Goal: Task Accomplishment & Management: Manage account settings

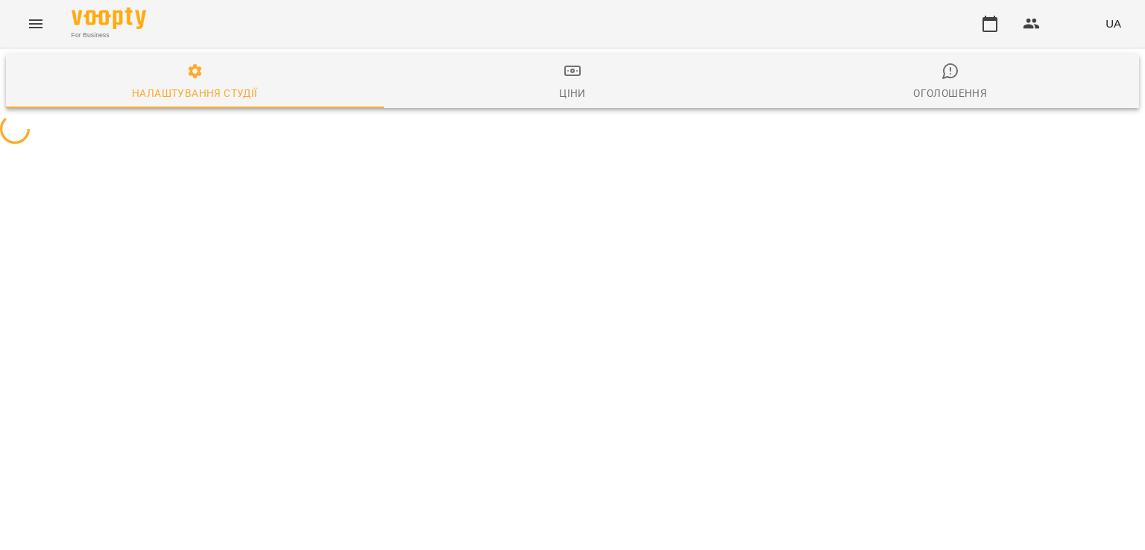
select select "**"
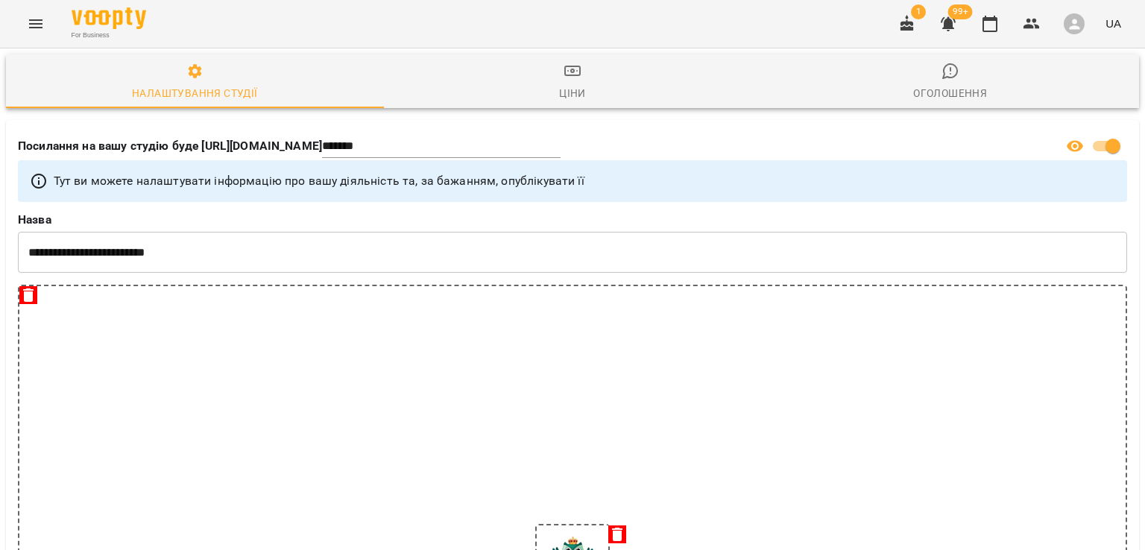
click at [901, 19] on icon "button" at bounding box center [908, 24] width 18 height 18
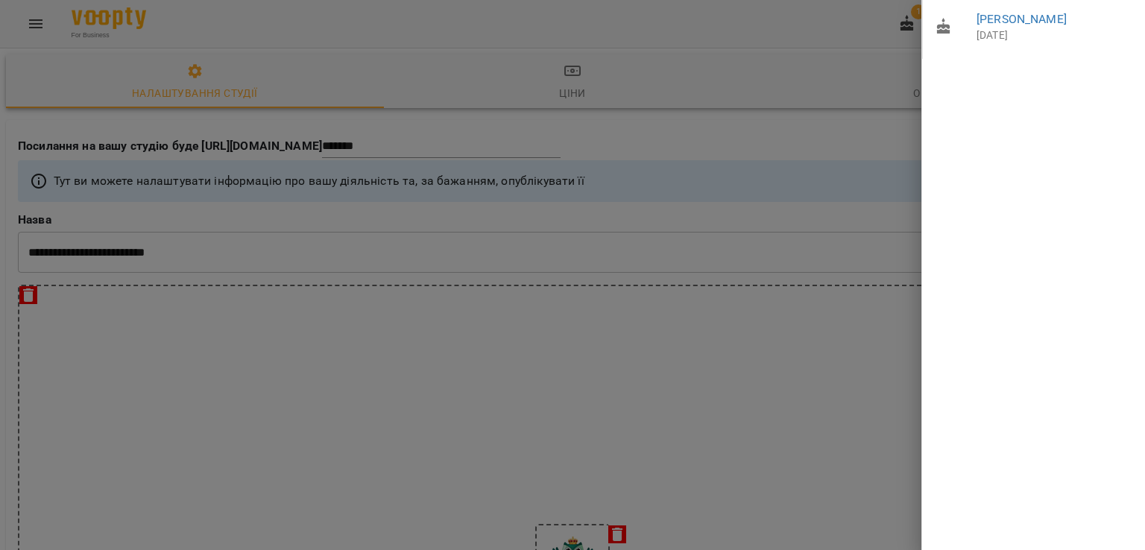
click at [33, 26] on div at bounding box center [572, 275] width 1145 height 550
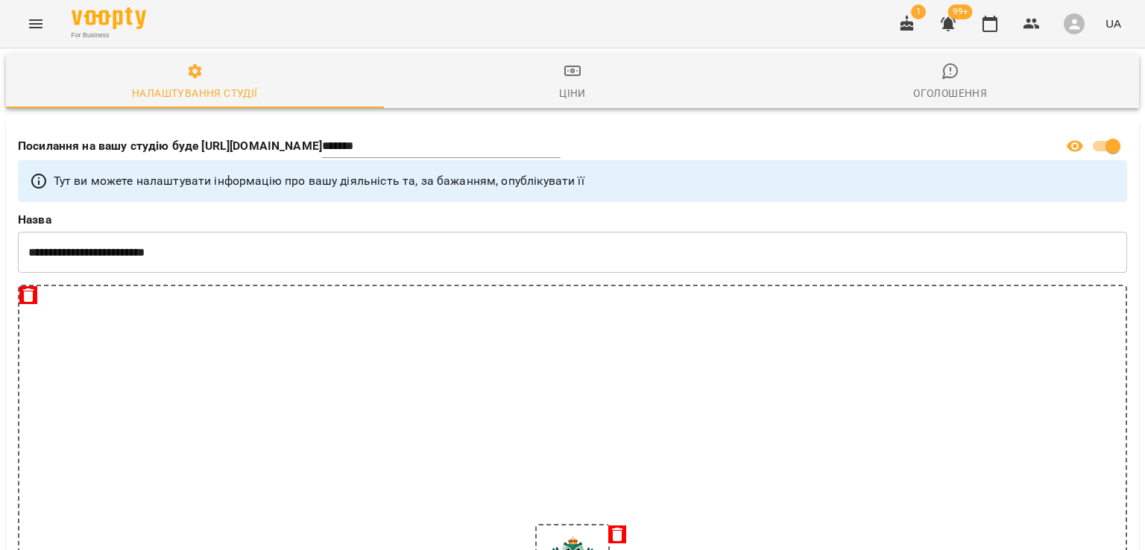
click at [33, 26] on icon "Menu" at bounding box center [36, 24] width 18 height 18
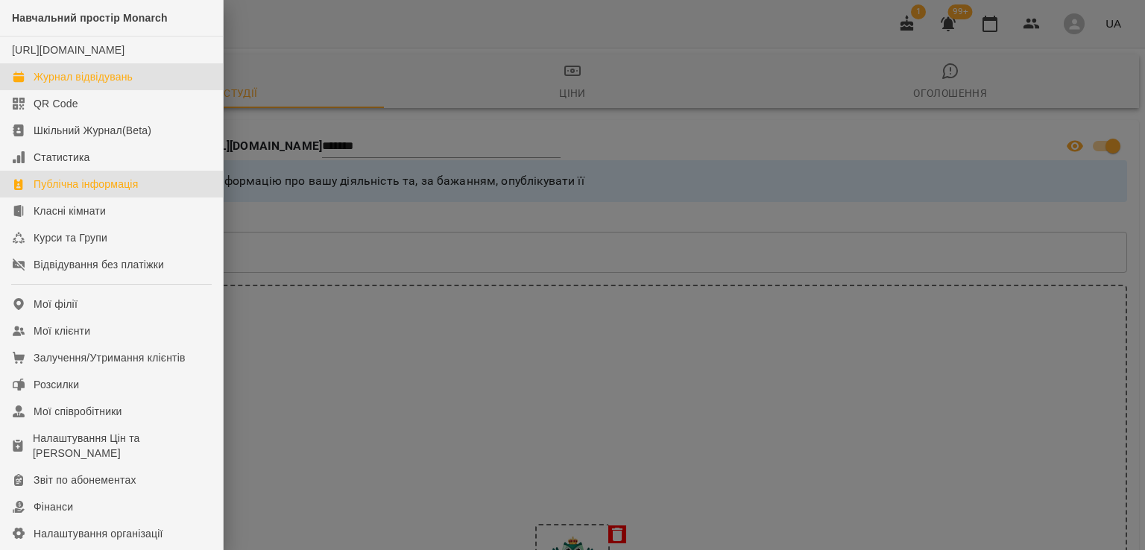
click at [69, 84] on div "Журнал відвідувань" at bounding box center [83, 76] width 99 height 15
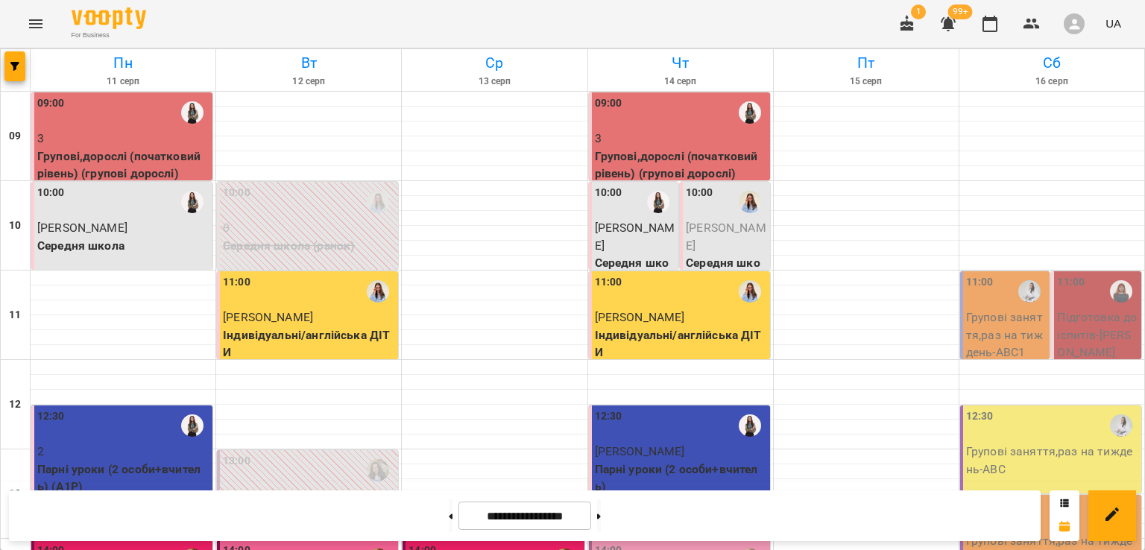
scroll to position [593, 0]
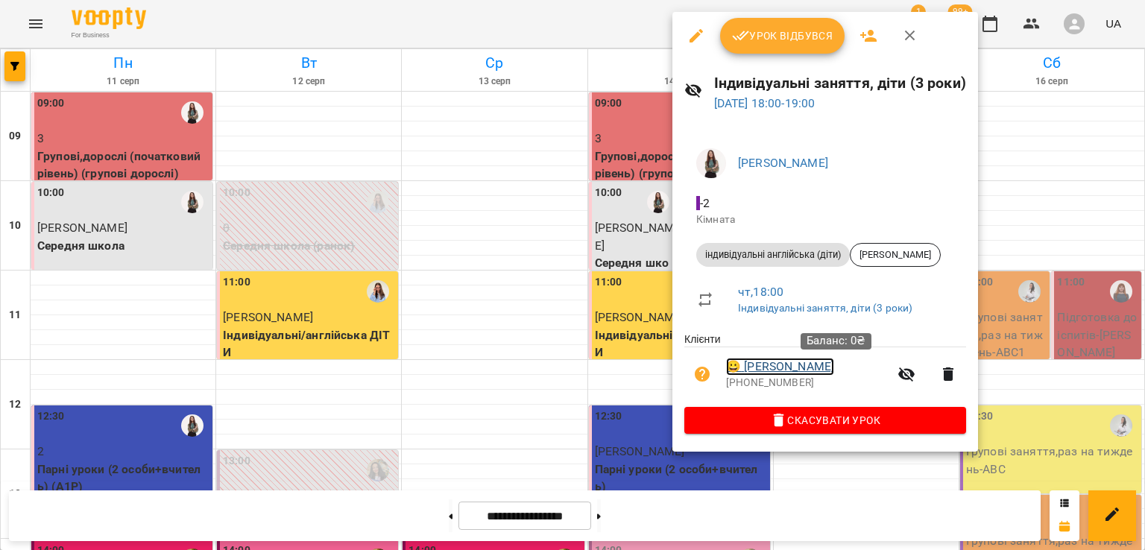
click at [790, 374] on link "😀 [PERSON_NAME]" at bounding box center [780, 367] width 108 height 18
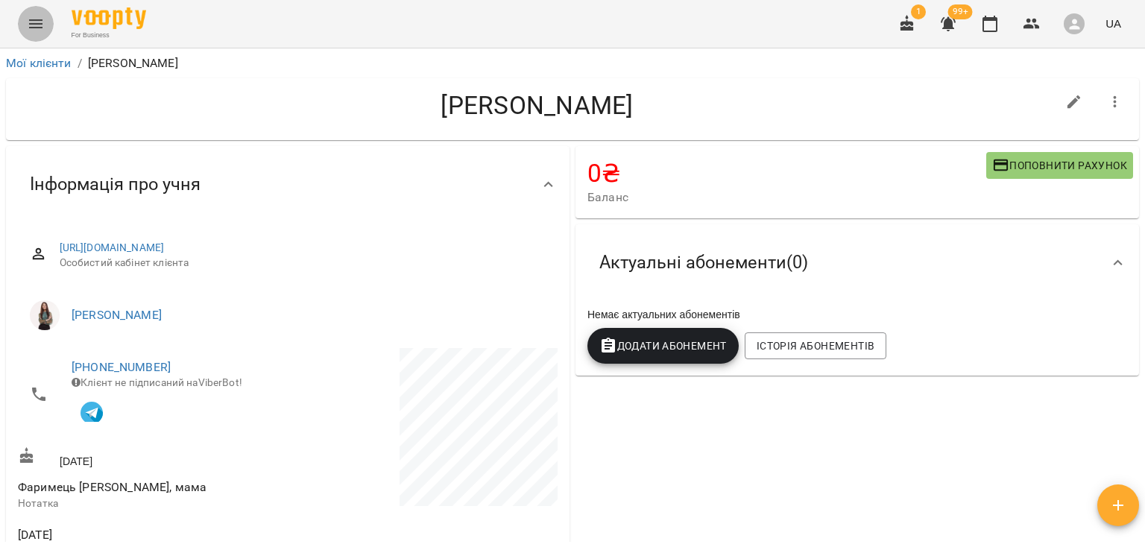
click at [27, 29] on icon "Menu" at bounding box center [36, 24] width 18 height 18
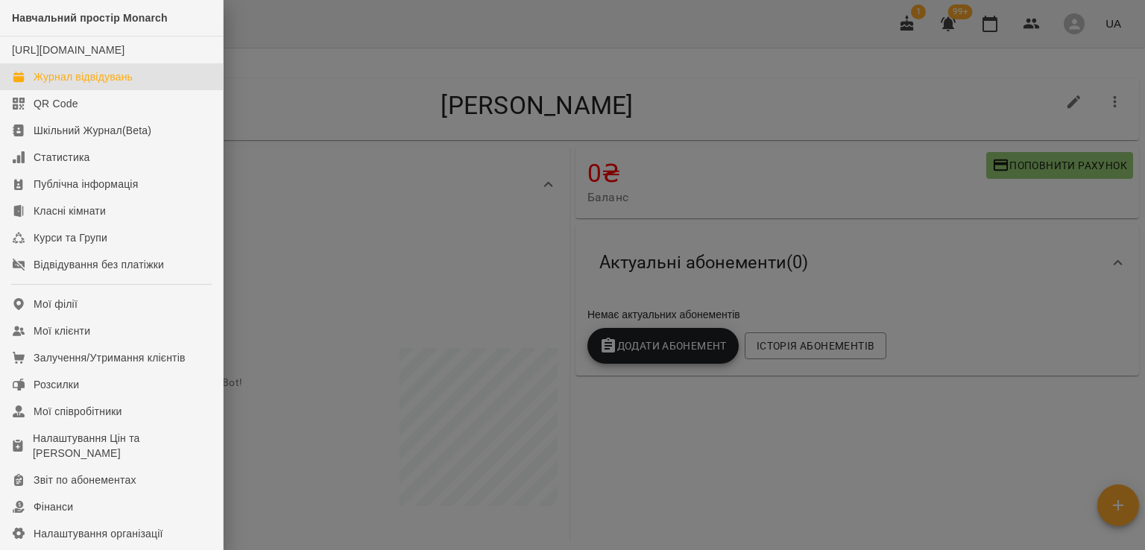
click at [57, 81] on link "Журнал відвідувань" at bounding box center [111, 76] width 223 height 27
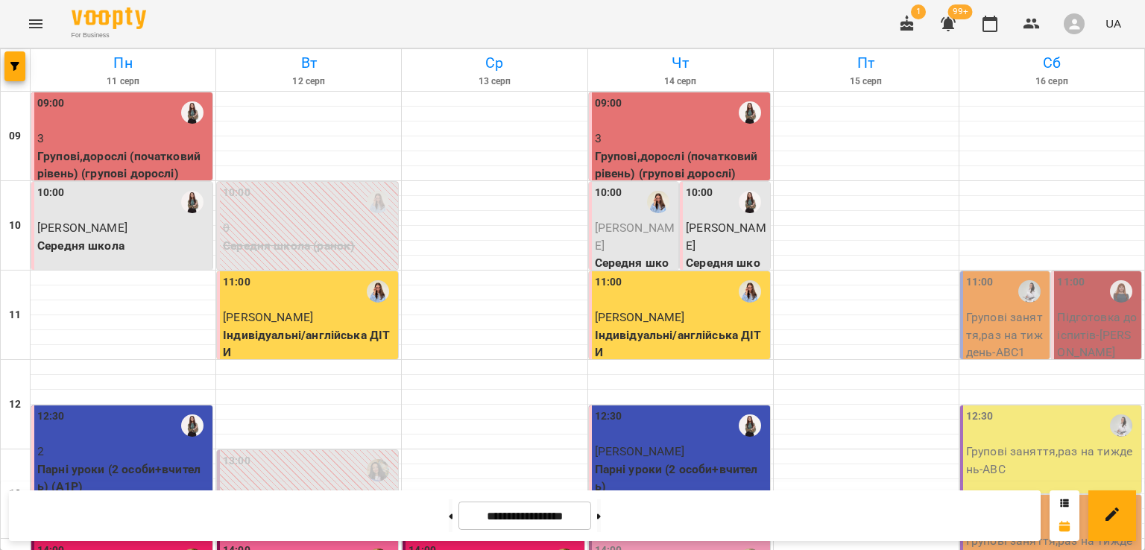
scroll to position [593, 0]
click at [563, 22] on div "For Business 1 99+ UA" at bounding box center [572, 24] width 1145 height 48
click at [800, 7] on div "For Business 1 99+ UA" at bounding box center [572, 24] width 1145 height 48
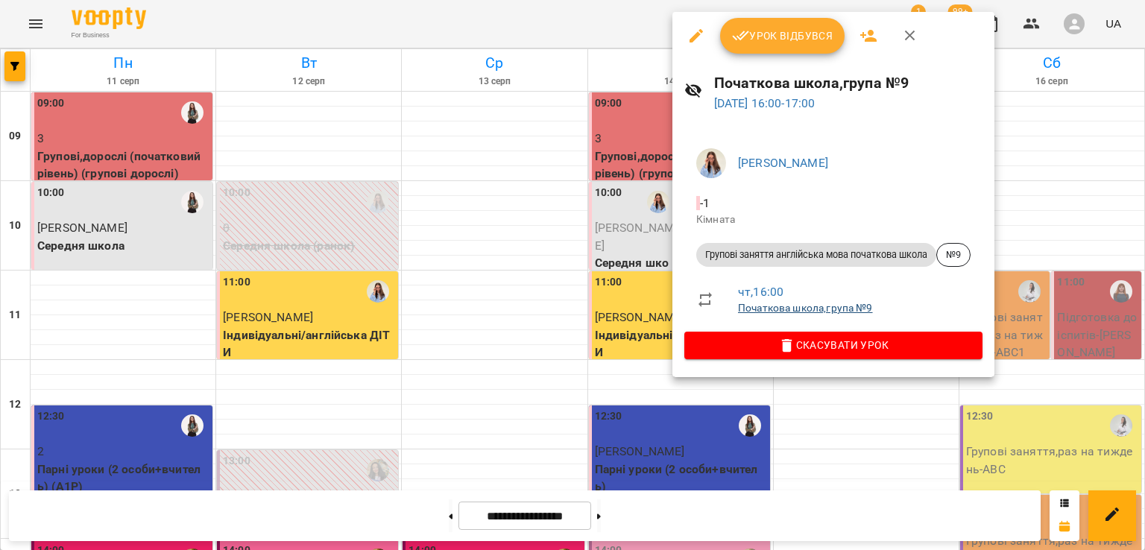
click at [798, 309] on link "Початкова школа,група №9" at bounding box center [805, 308] width 135 height 12
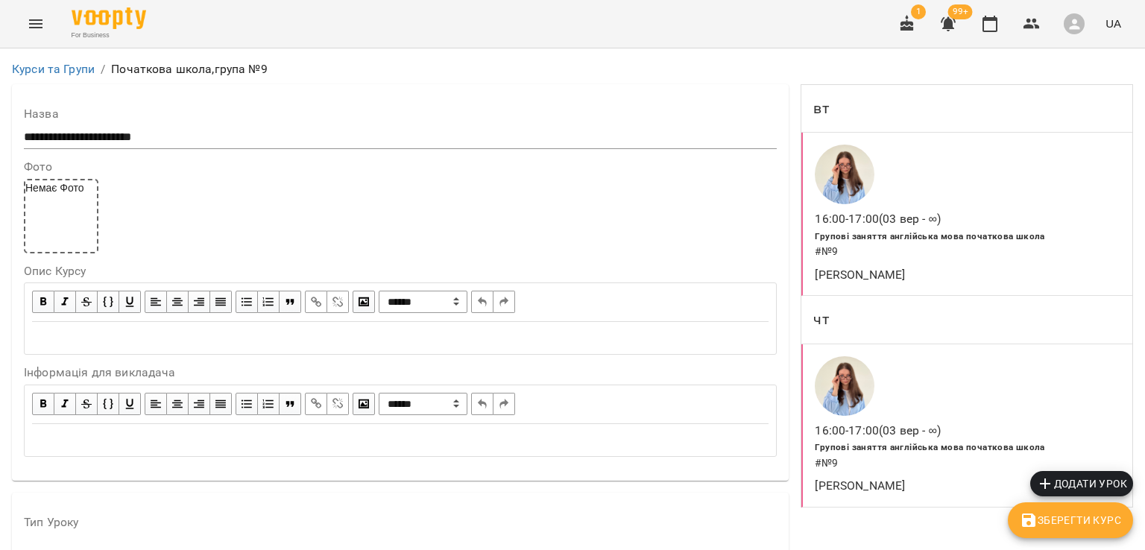
click at [30, 28] on icon "Menu" at bounding box center [35, 23] width 13 height 9
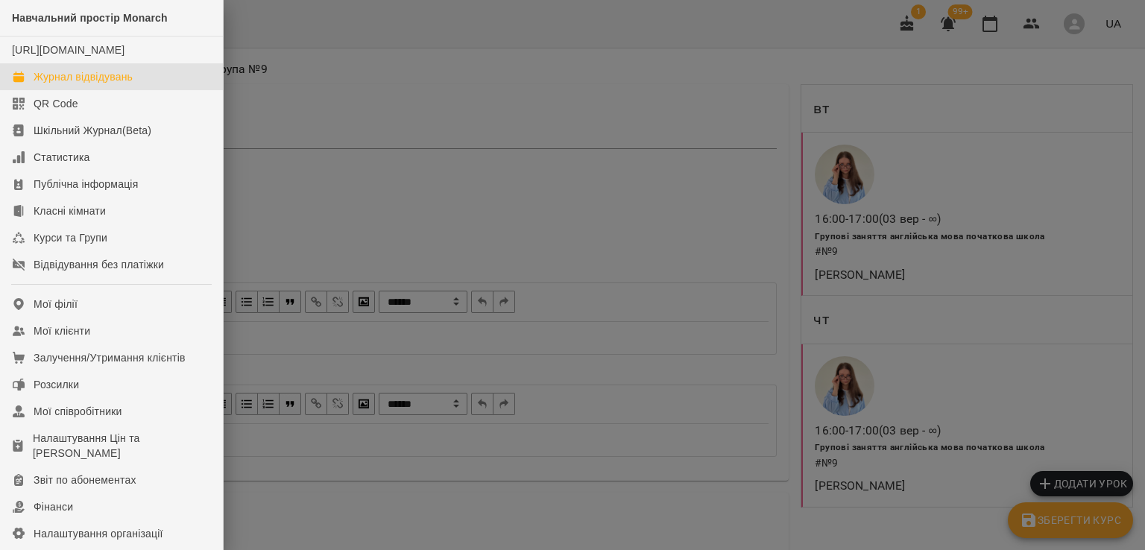
click at [54, 84] on div "Журнал відвідувань" at bounding box center [83, 76] width 99 height 15
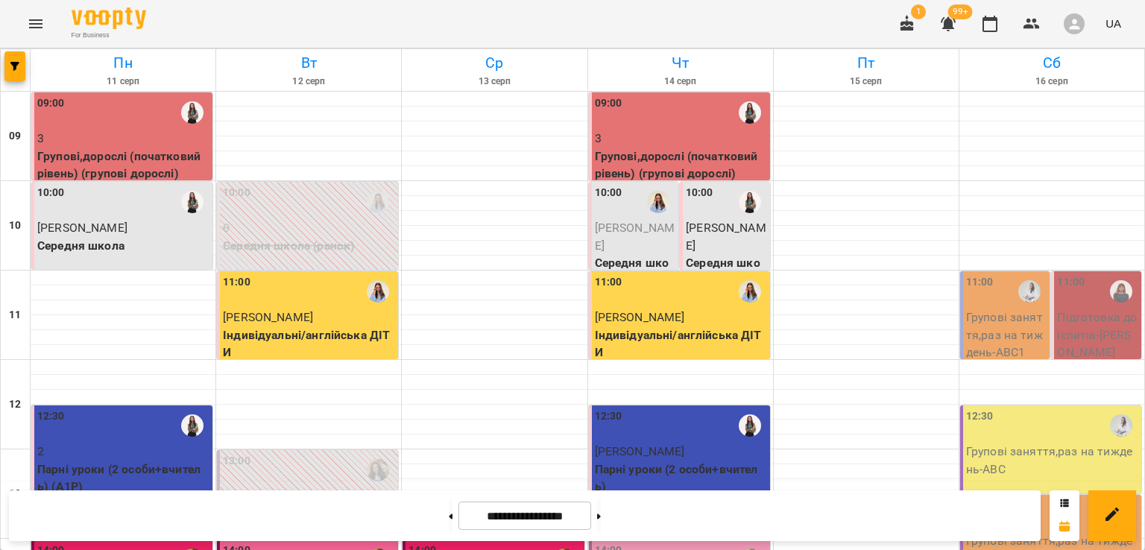
scroll to position [593, 0]
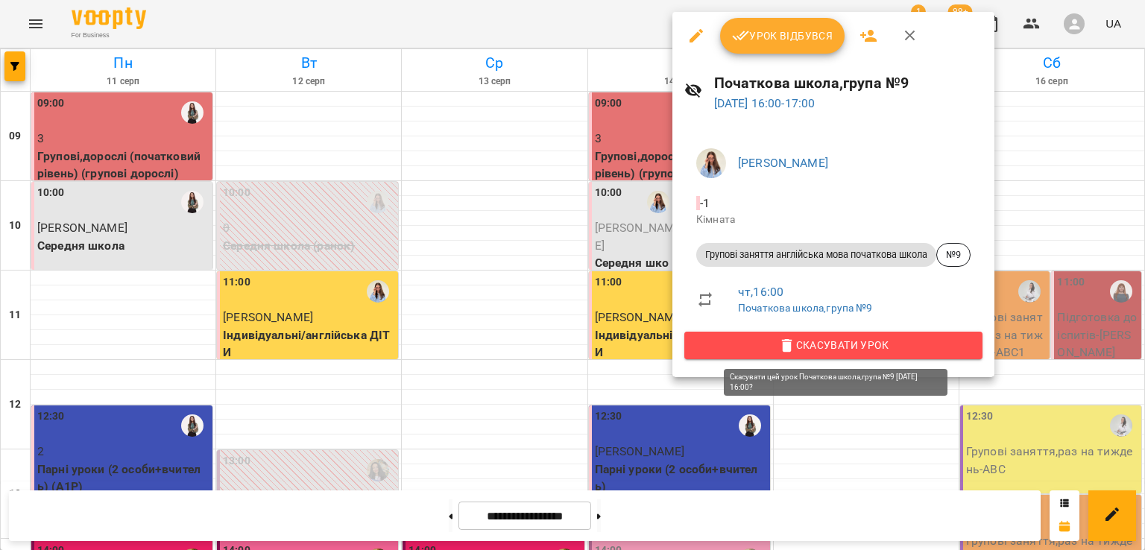
click at [749, 341] on span "Скасувати Урок" at bounding box center [833, 345] width 274 height 18
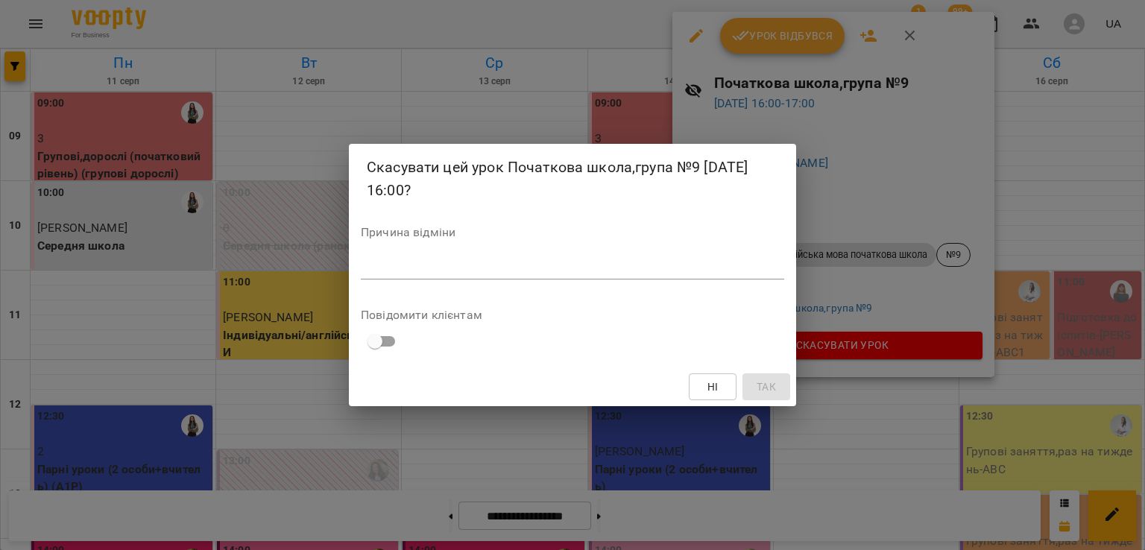
click at [640, 286] on div "Скасувати цей урок Початкова школа,група №9 [DATE] 16:00? Причина відміни * Пов…" at bounding box center [572, 275] width 447 height 262
click at [638, 283] on div "Причина відміни *" at bounding box center [573, 257] width 424 height 60
click at [623, 273] on textarea at bounding box center [573, 267] width 424 height 14
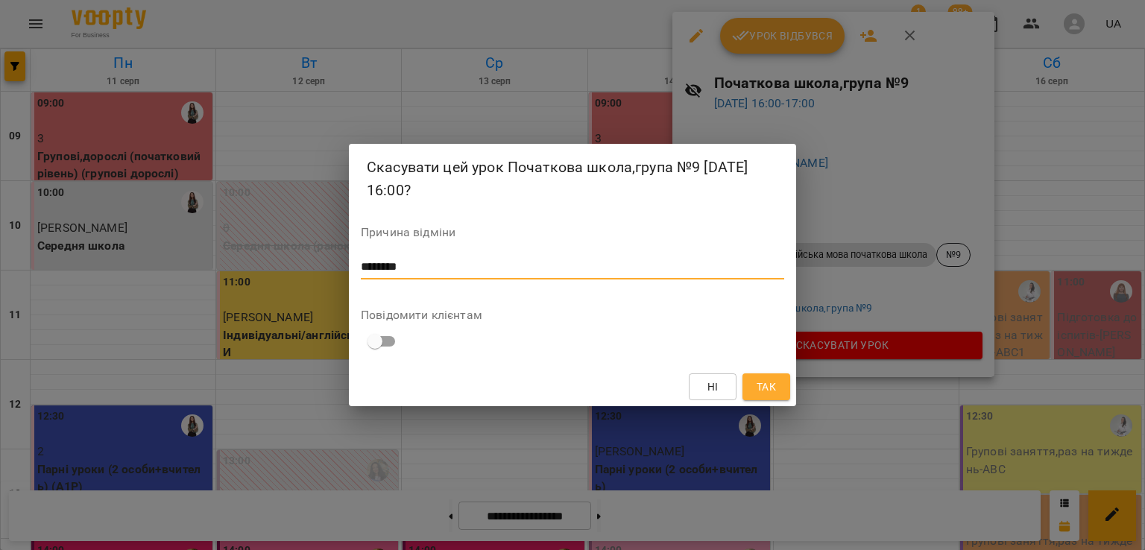
type textarea "********"
click at [769, 391] on span "Так" at bounding box center [766, 387] width 19 height 18
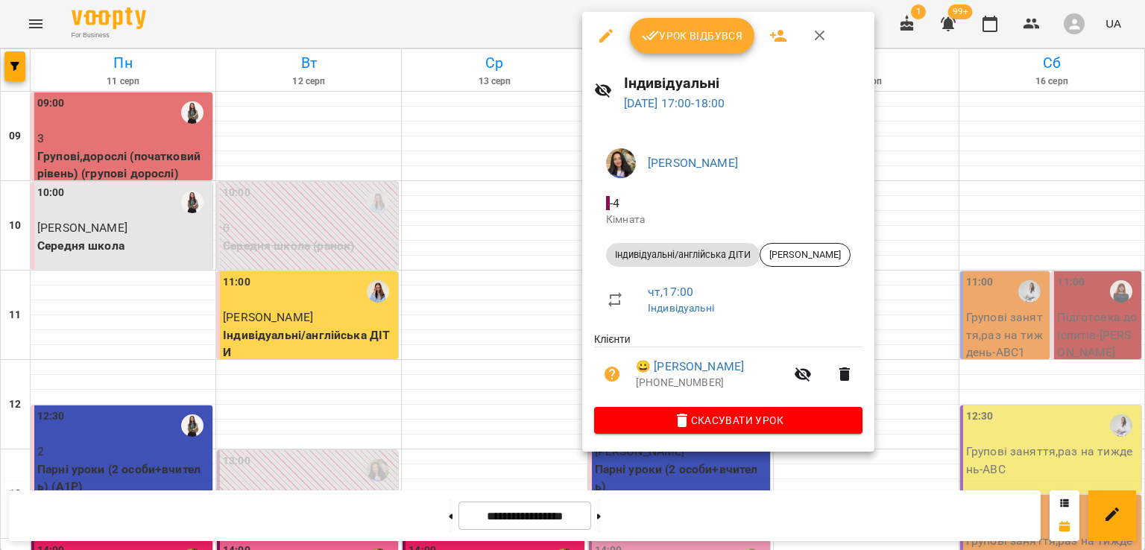
click at [725, 45] on button "Урок відбувся" at bounding box center [692, 36] width 125 height 36
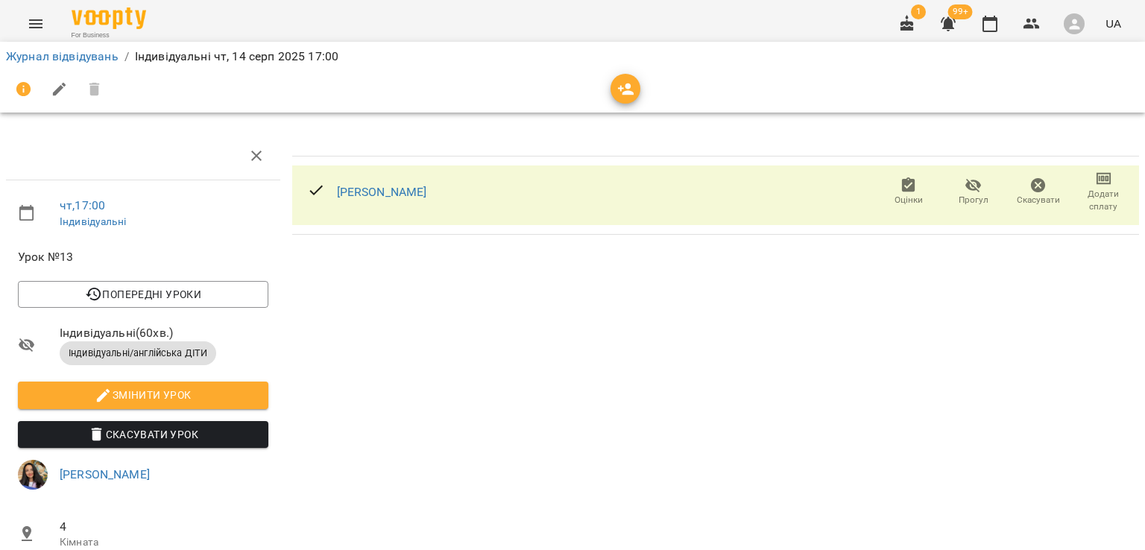
click at [1092, 201] on span "Додати сплату" at bounding box center [1104, 200] width 47 height 25
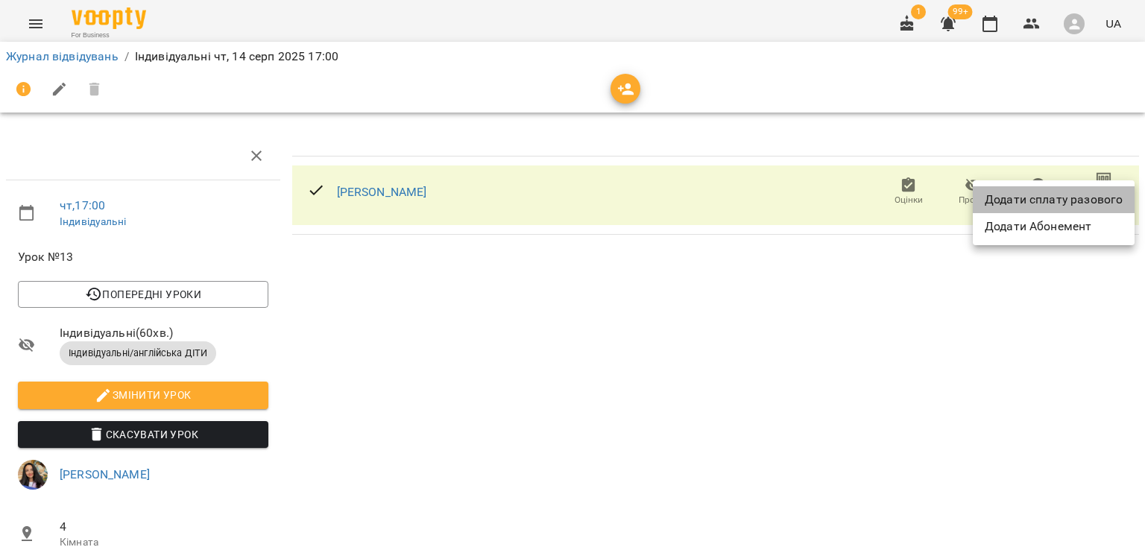
click at [1079, 207] on li "Додати сплату разового" at bounding box center [1054, 199] width 162 height 27
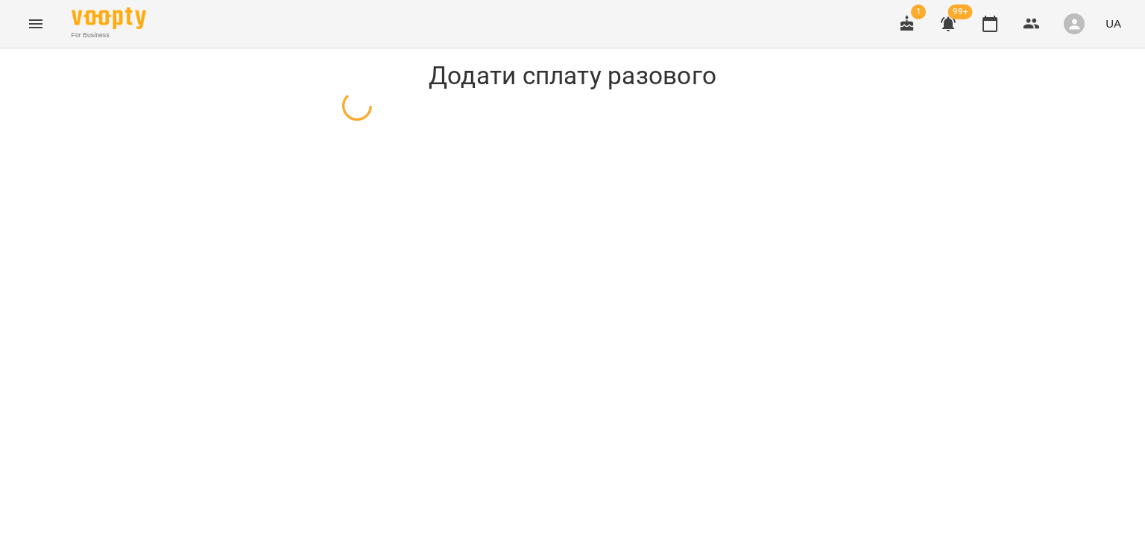
select select "**********"
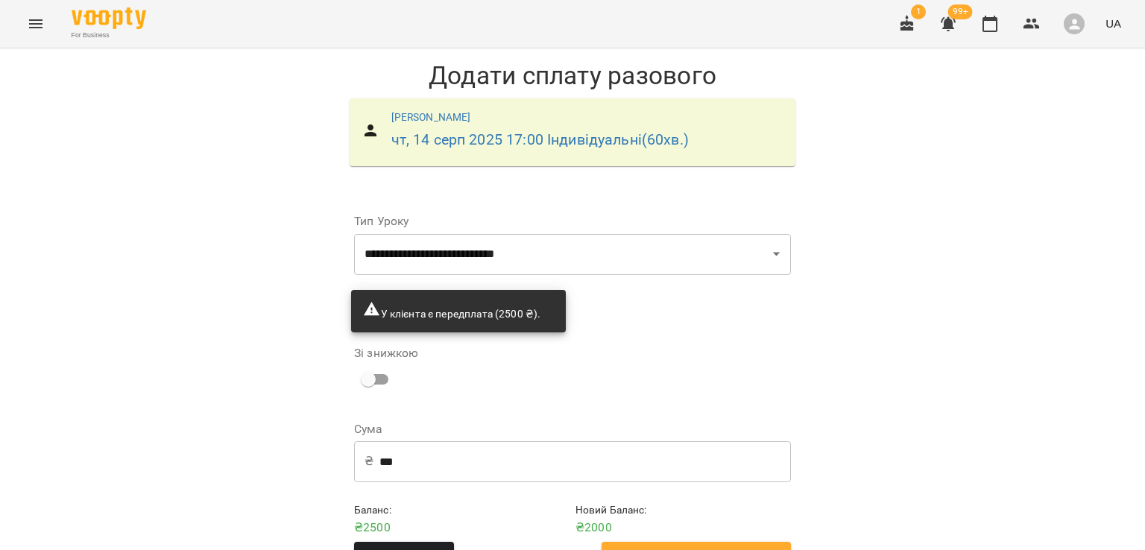
scroll to position [46, 0]
drag, startPoint x: 757, startPoint y: 511, endPoint x: 762, endPoint y: 505, distance: 7.9
click at [756, 548] on span "Додати сплату разового" at bounding box center [696, 557] width 157 height 19
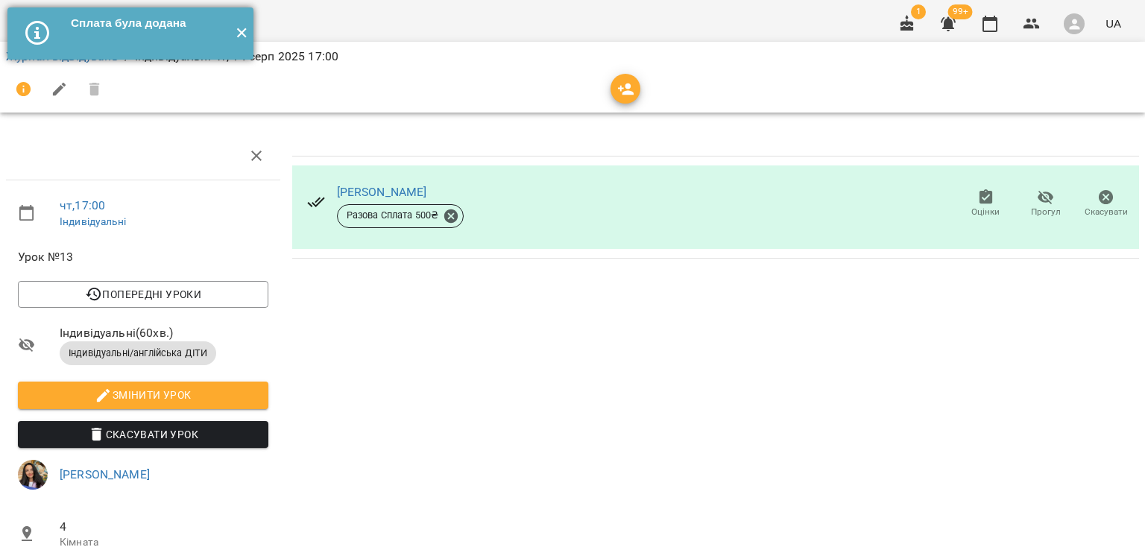
click at [248, 37] on button "✕" at bounding box center [241, 33] width 25 height 52
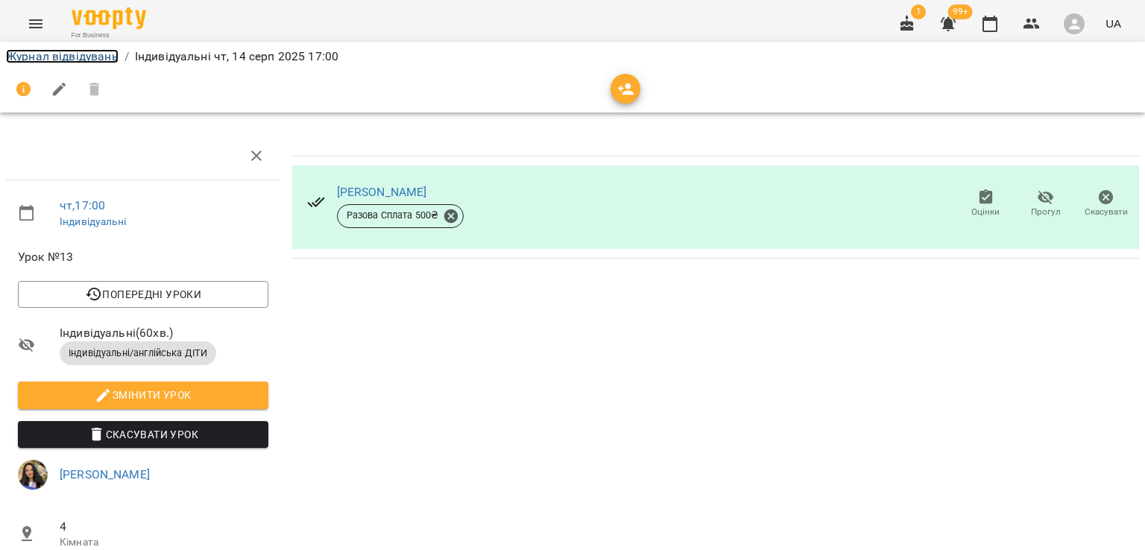
click at [80, 57] on link "Журнал відвідувань" at bounding box center [62, 56] width 113 height 14
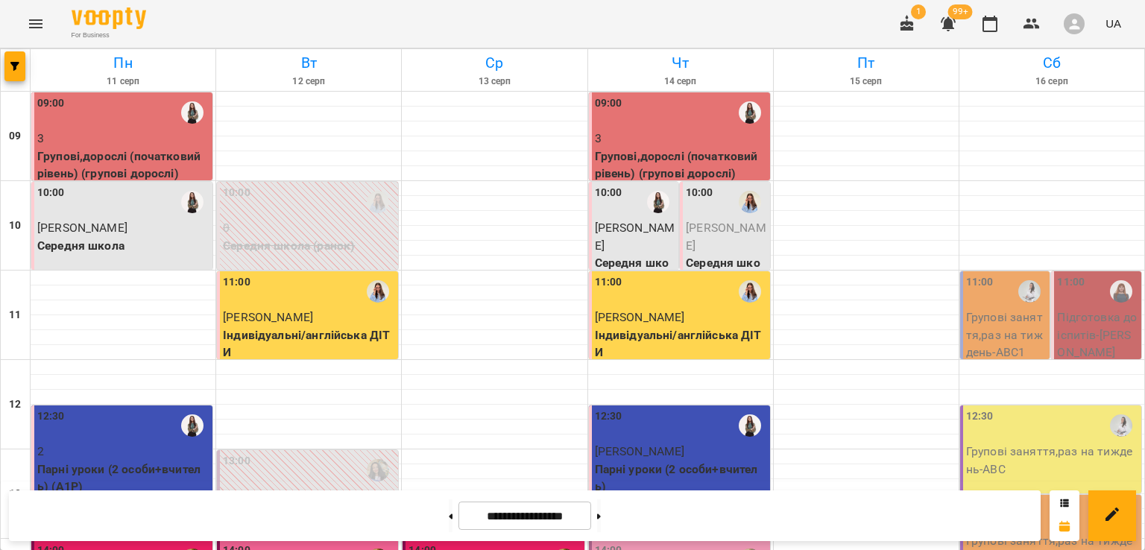
scroll to position [593, 0]
click at [26, 30] on button "Menu" at bounding box center [36, 24] width 36 height 36
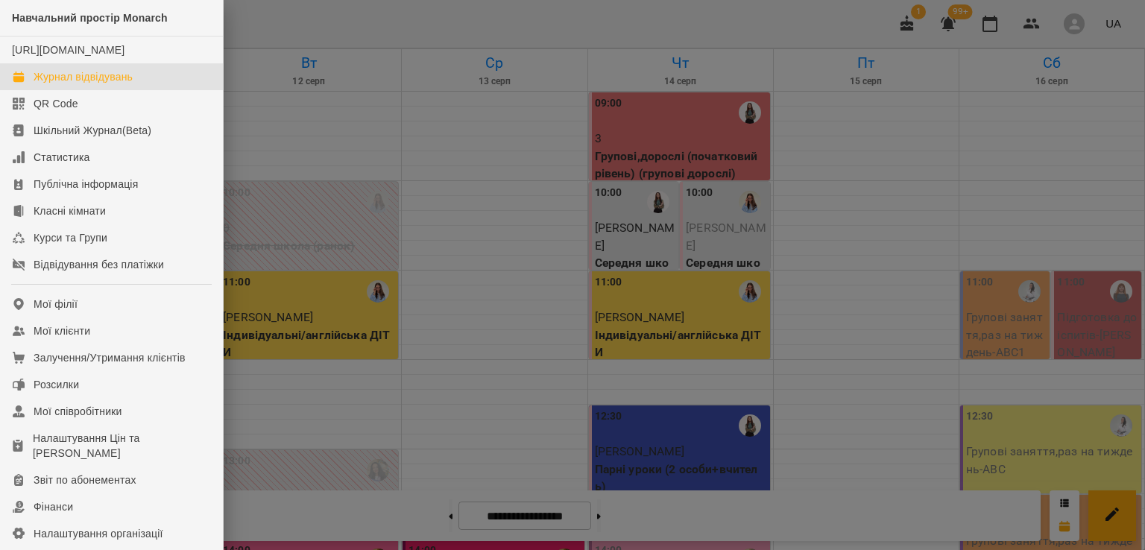
click at [589, 19] on div at bounding box center [572, 275] width 1145 height 550
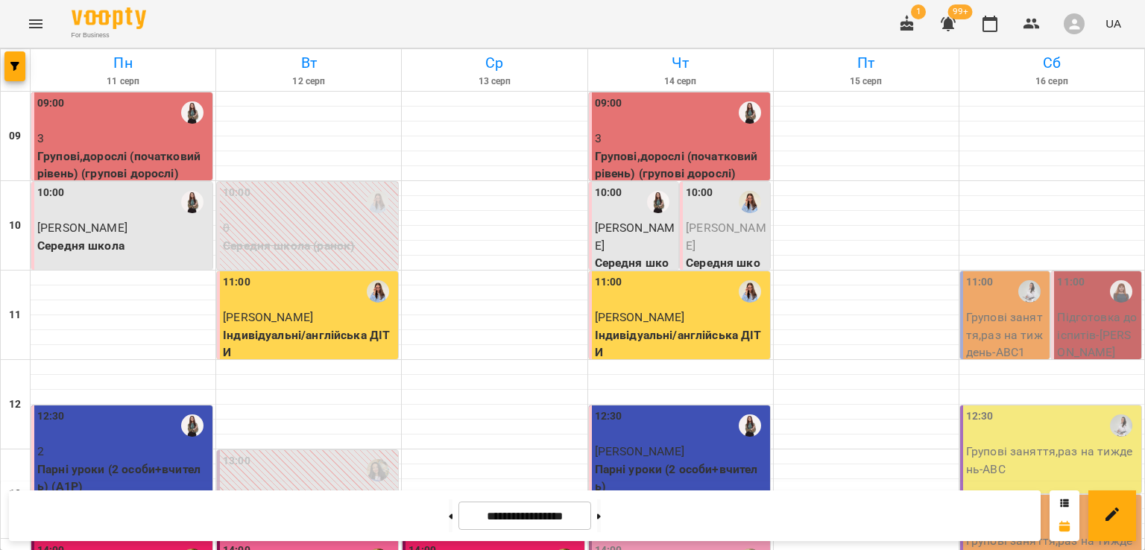
scroll to position [444, 0]
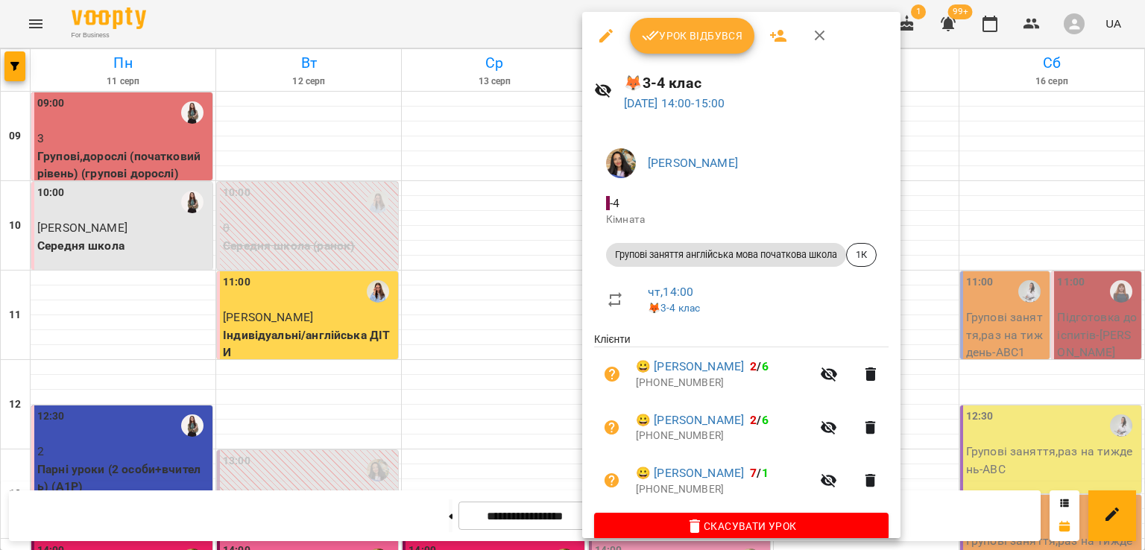
click at [823, 35] on icon "button" at bounding box center [820, 36] width 18 height 18
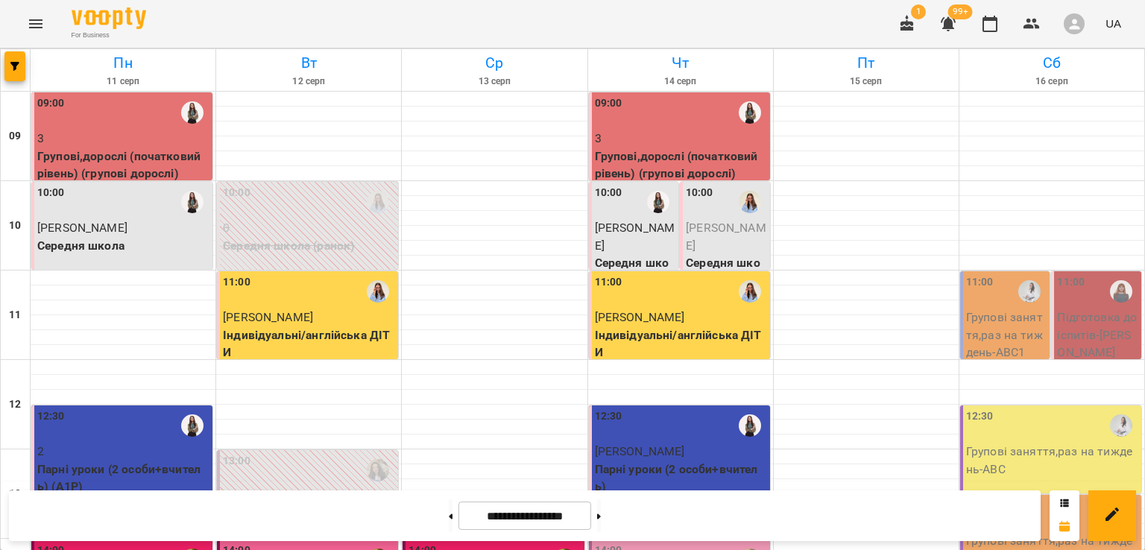
scroll to position [593, 0]
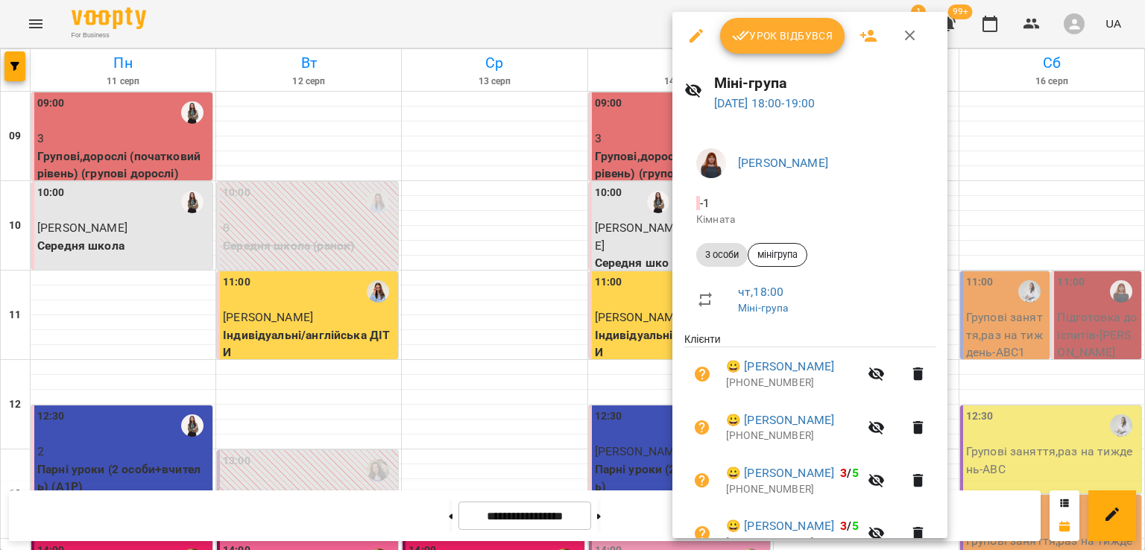
scroll to position [75, 0]
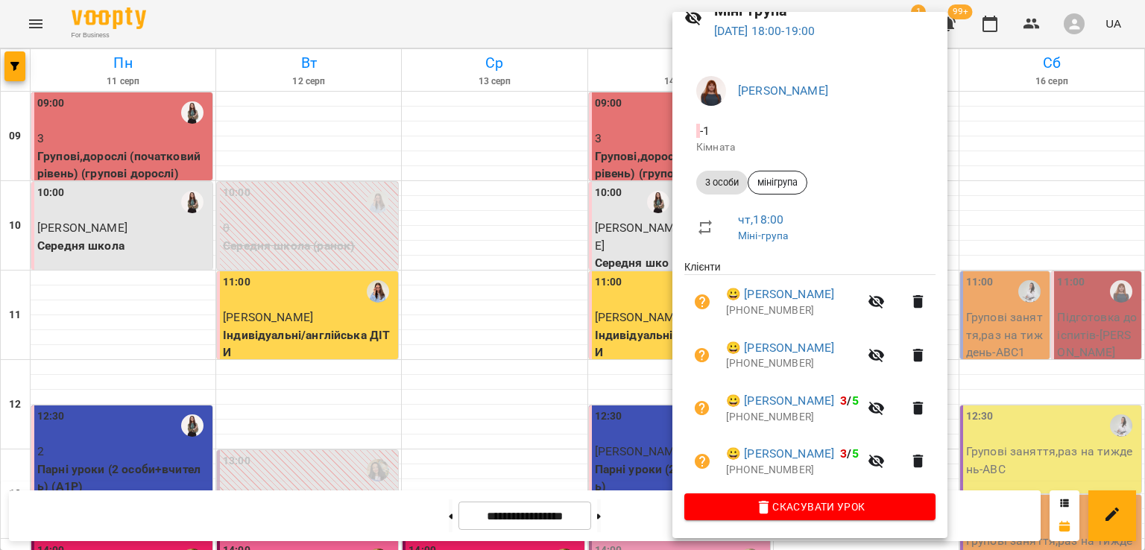
click at [444, 18] on div at bounding box center [572, 275] width 1145 height 550
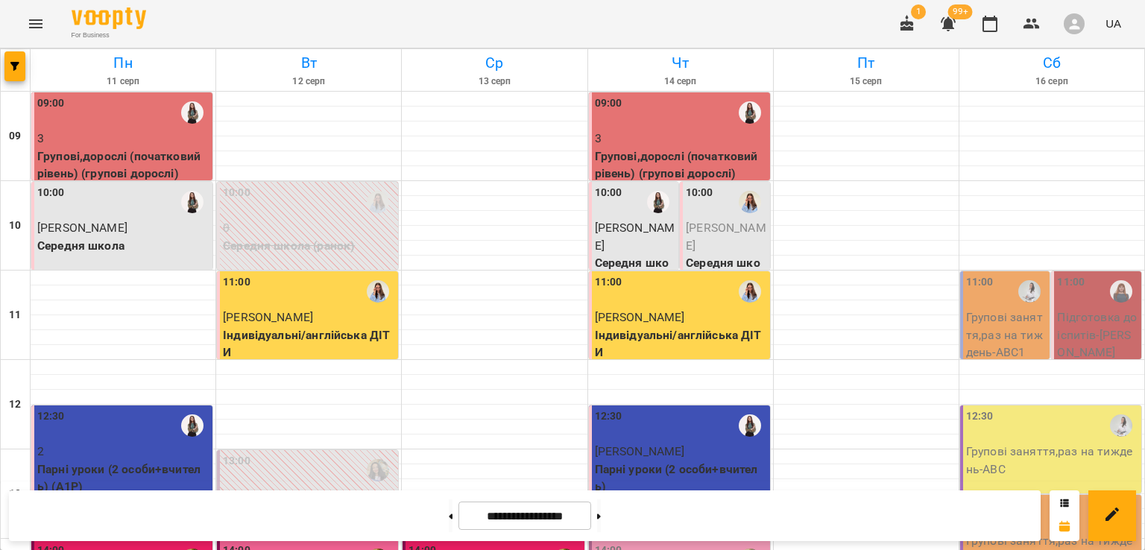
click at [39, 24] on icon "Menu" at bounding box center [35, 23] width 13 height 9
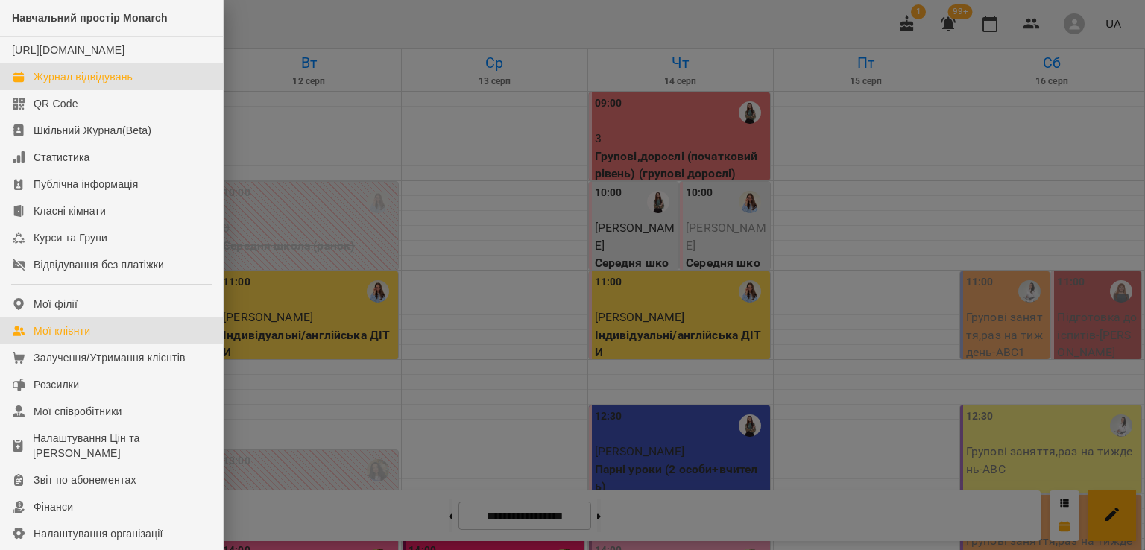
click at [101, 345] on link "Мої клієнти" at bounding box center [111, 331] width 223 height 27
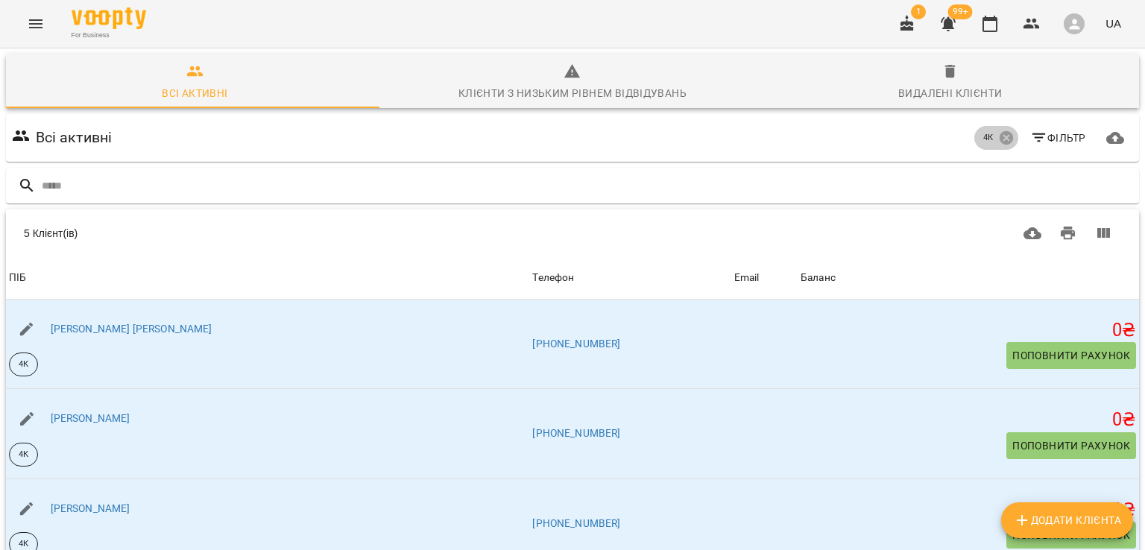
click at [999, 142] on icon at bounding box center [1005, 137] width 13 height 13
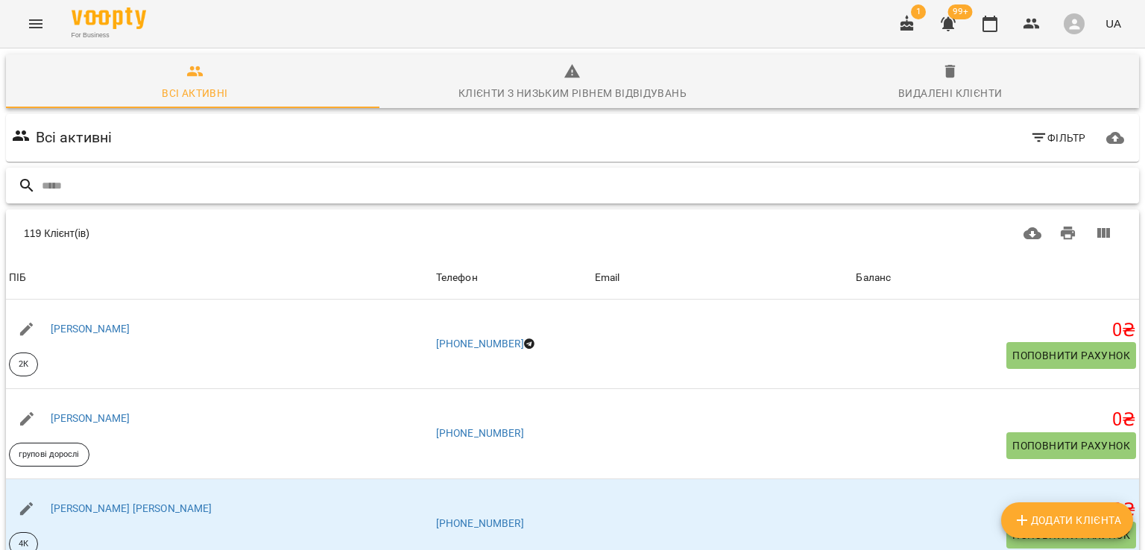
click at [776, 174] on input "text" at bounding box center [588, 186] width 1092 height 25
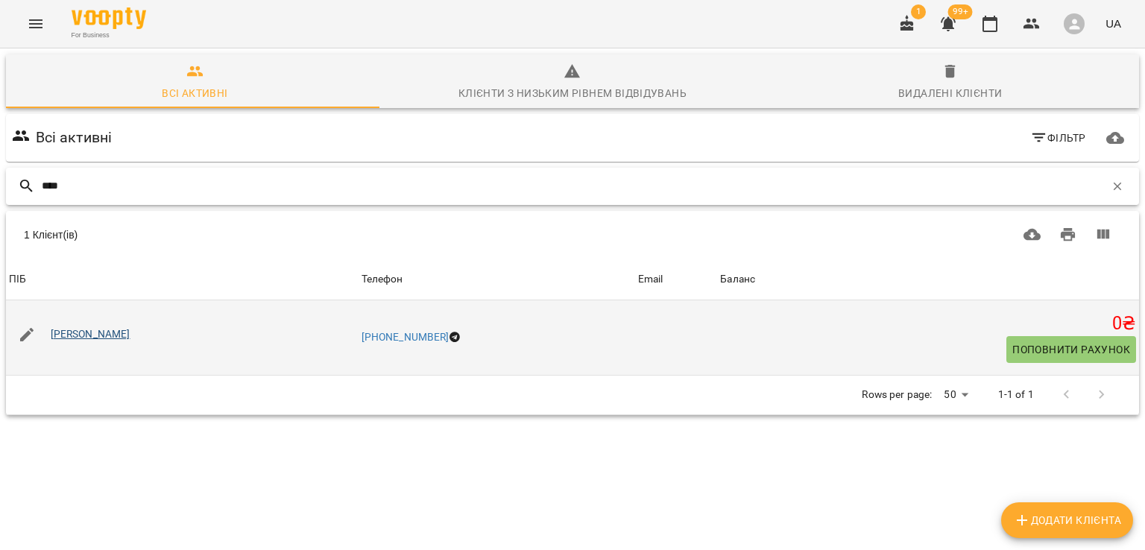
type input "****"
click at [60, 337] on link "[PERSON_NAME]" at bounding box center [91, 334] width 80 height 12
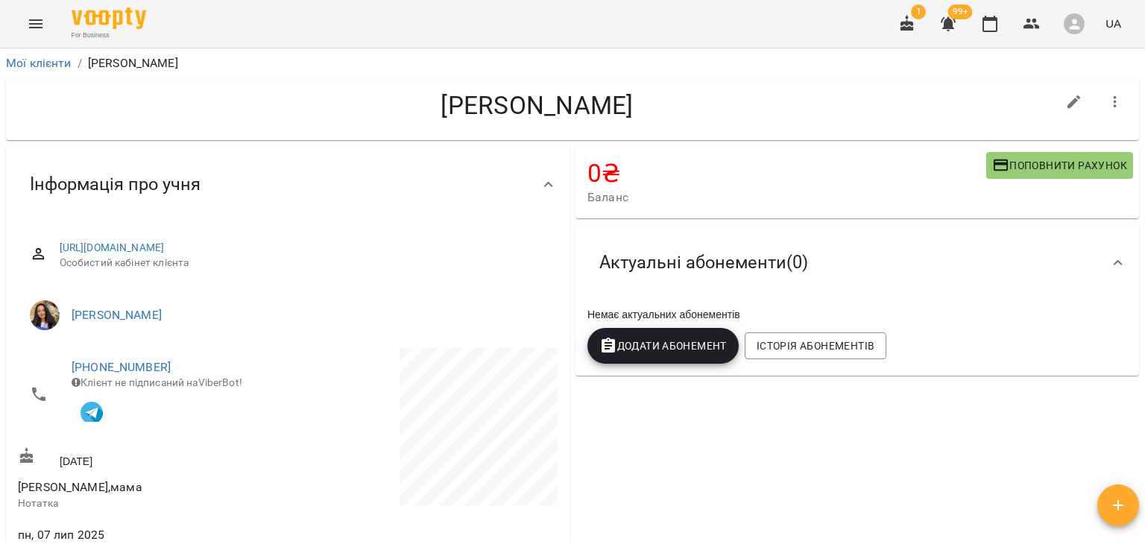
click at [1069, 168] on span "Поповнити рахунок" at bounding box center [1060, 166] width 135 height 18
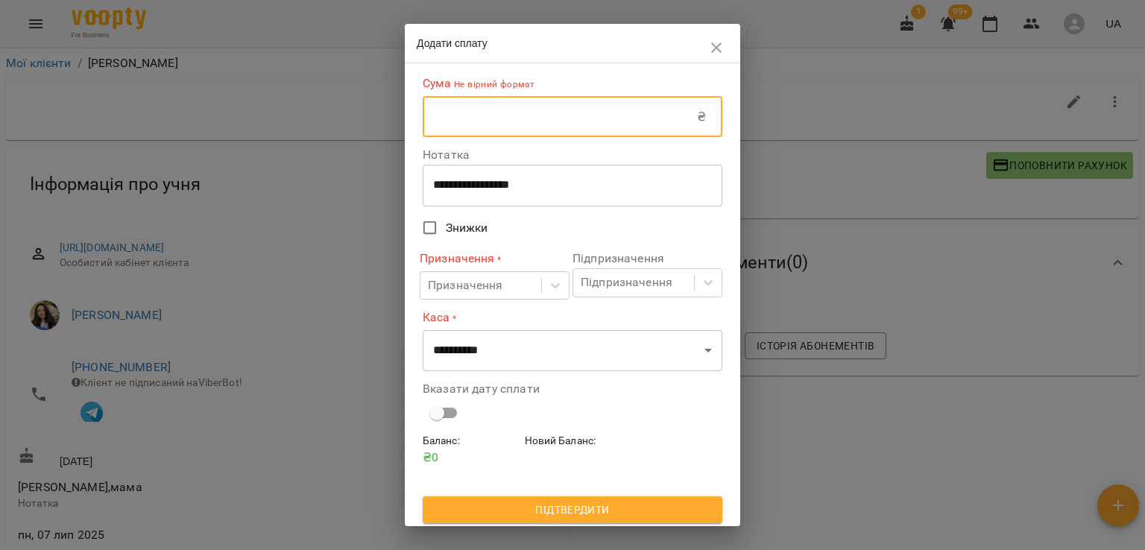
click at [650, 117] on input "text" at bounding box center [560, 117] width 274 height 42
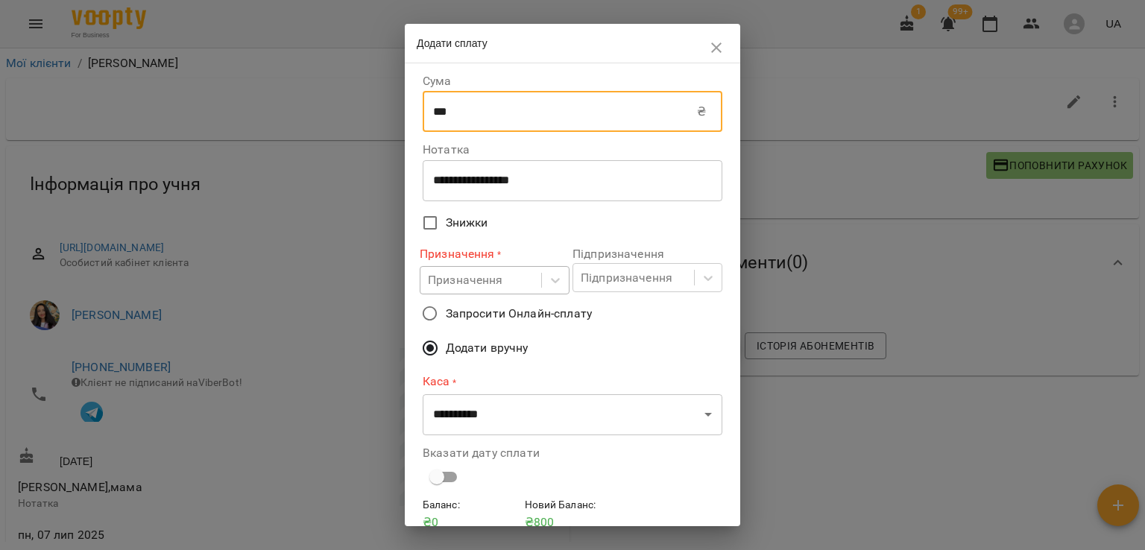
type input "***"
click at [500, 276] on div "Призначення" at bounding box center [465, 280] width 75 height 18
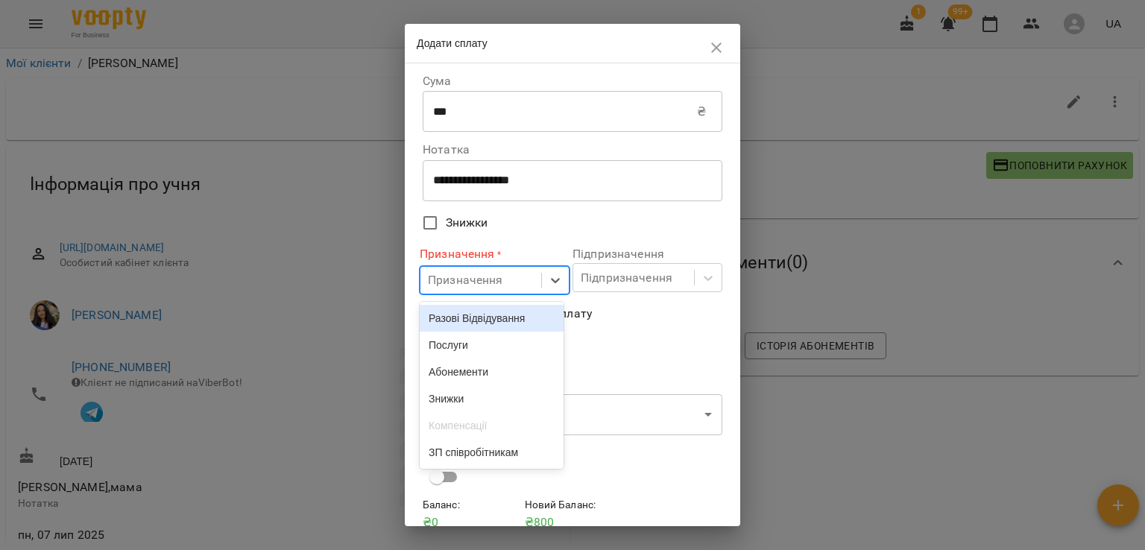
click at [503, 318] on div "Разові Відвідування" at bounding box center [492, 318] width 144 height 27
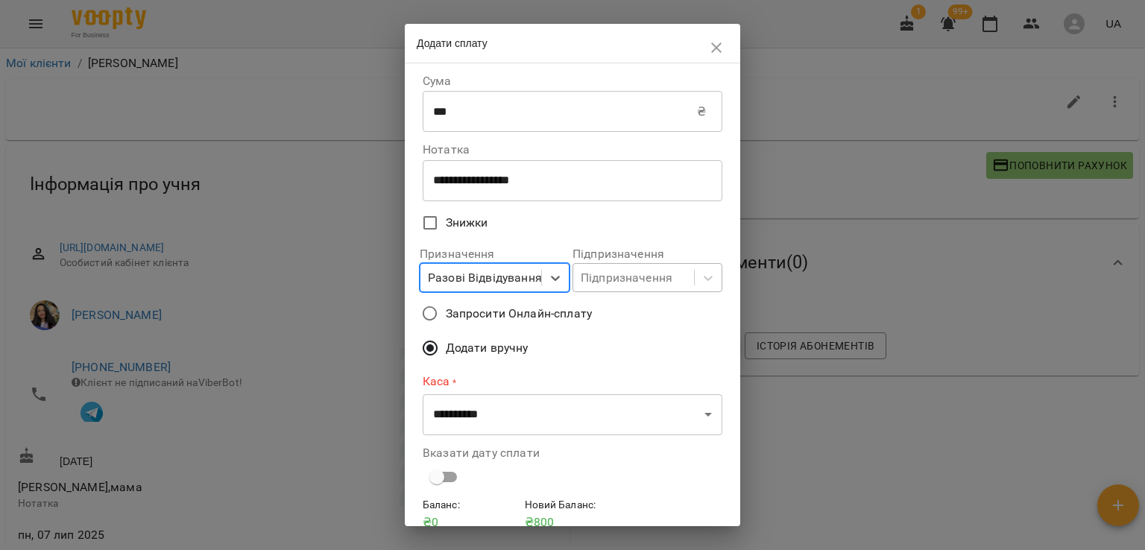
click at [621, 276] on div "Підпризначення" at bounding box center [627, 278] width 92 height 18
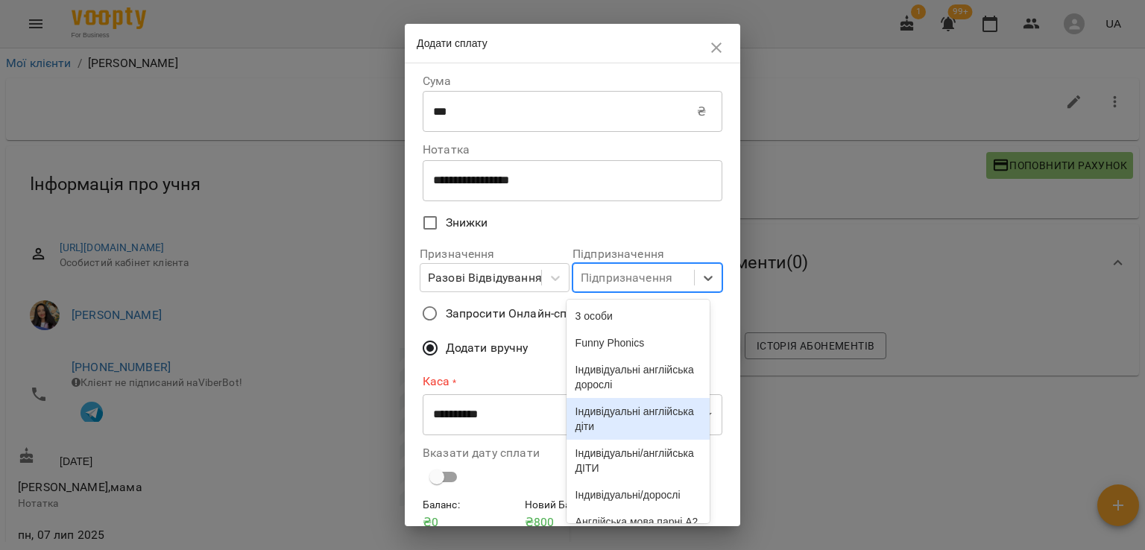
click at [641, 430] on div "Індивідуальні англійська діти" at bounding box center [639, 419] width 144 height 42
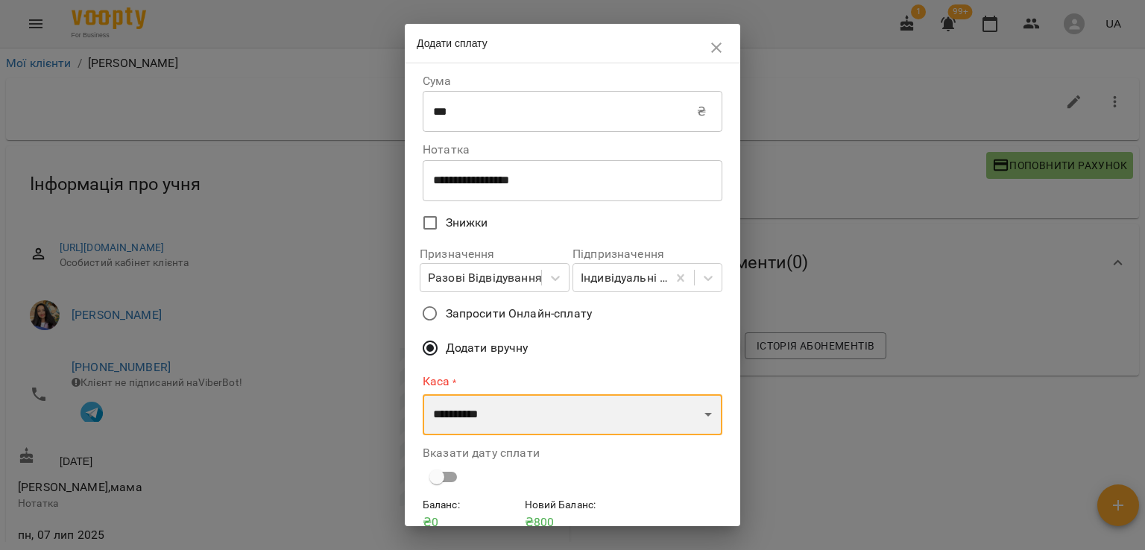
click at [513, 413] on select "**********" at bounding box center [573, 415] width 300 height 42
select select "****"
click at [423, 394] on select "**********" at bounding box center [573, 415] width 300 height 42
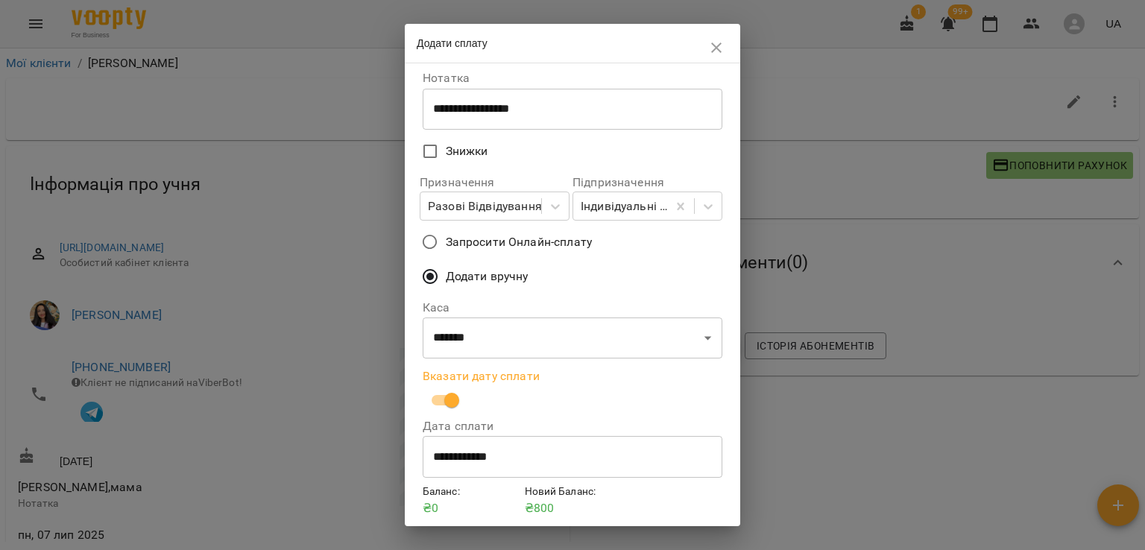
scroll to position [127, 0]
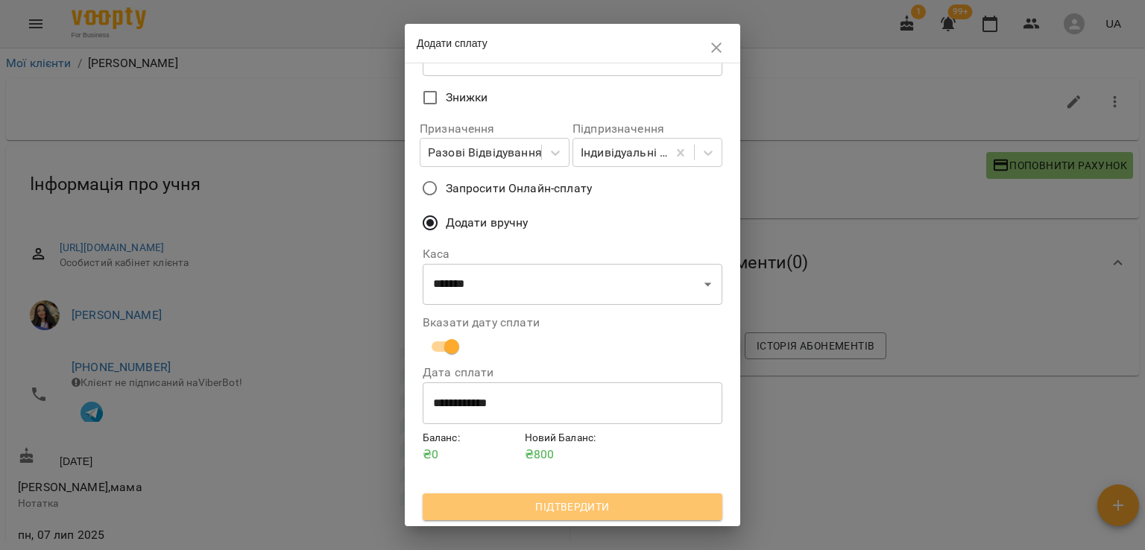
click at [616, 500] on span "Підтвердити" at bounding box center [573, 507] width 276 height 18
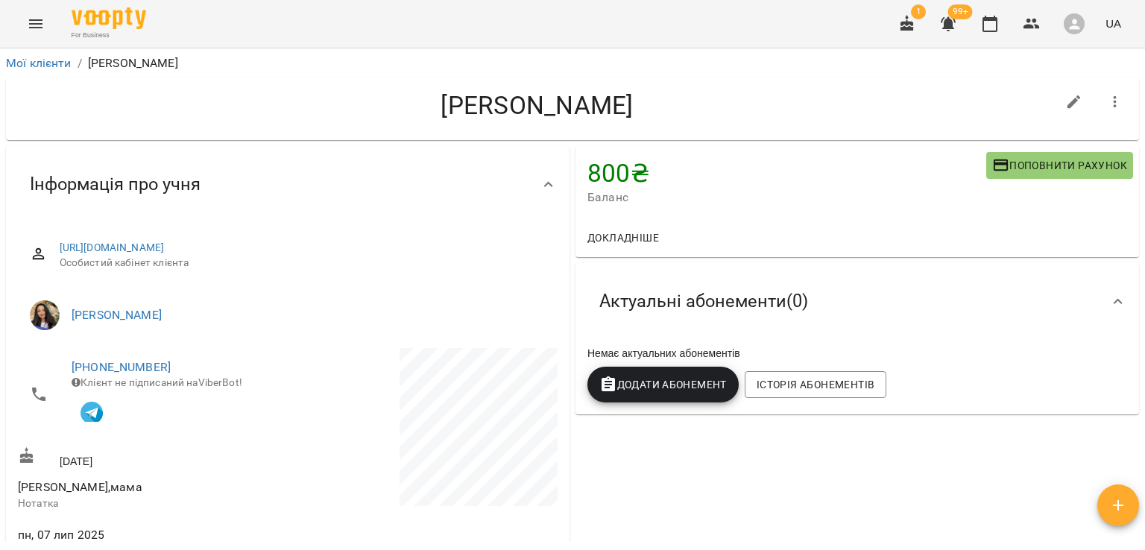
click at [39, 27] on icon "Menu" at bounding box center [35, 23] width 13 height 9
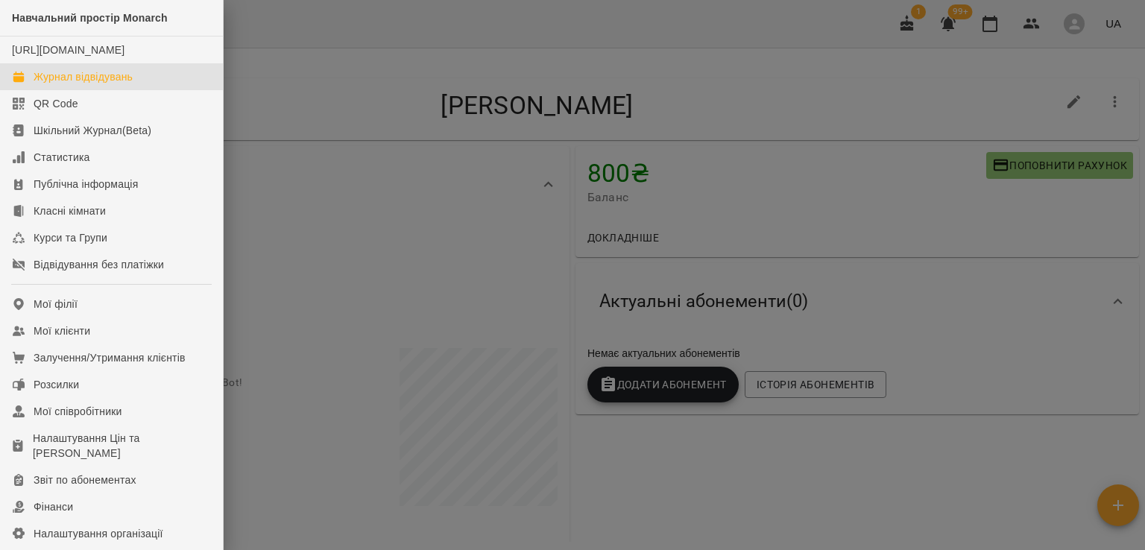
click at [105, 90] on link "Журнал відвідувань" at bounding box center [111, 76] width 223 height 27
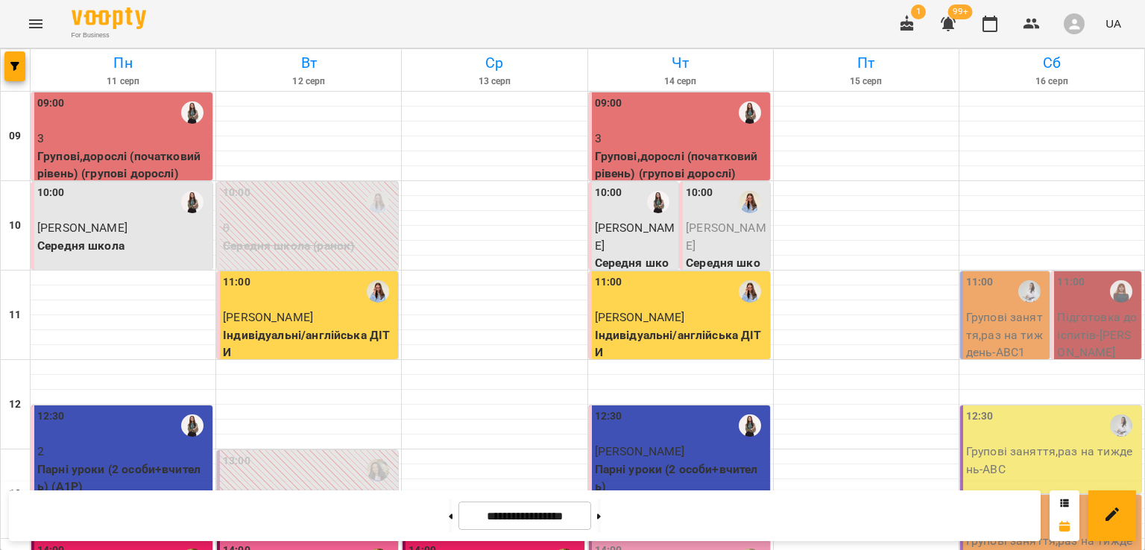
scroll to position [447, 0]
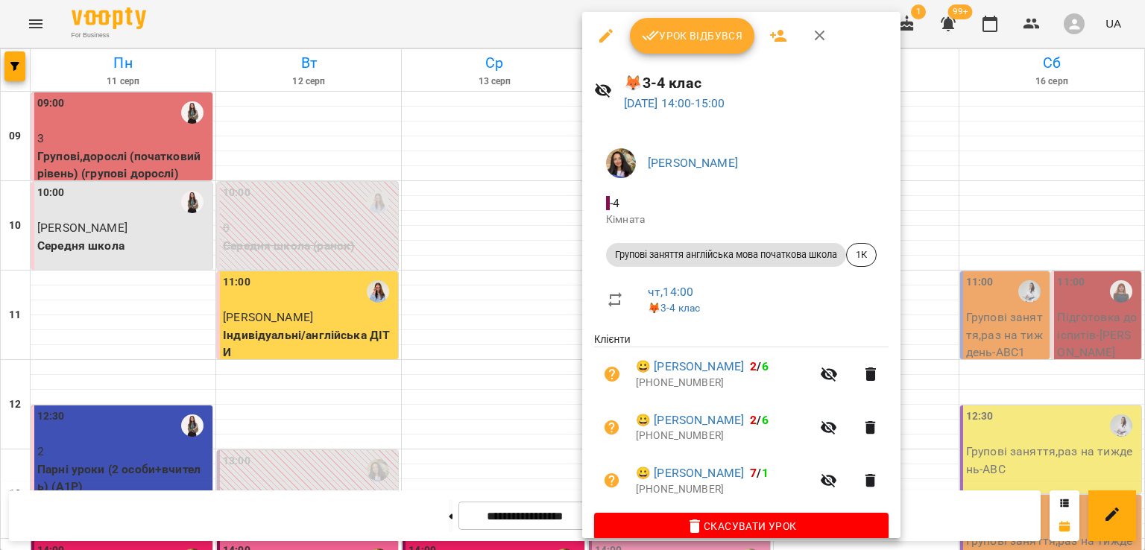
click at [820, 40] on icon "button" at bounding box center [820, 36] width 18 height 18
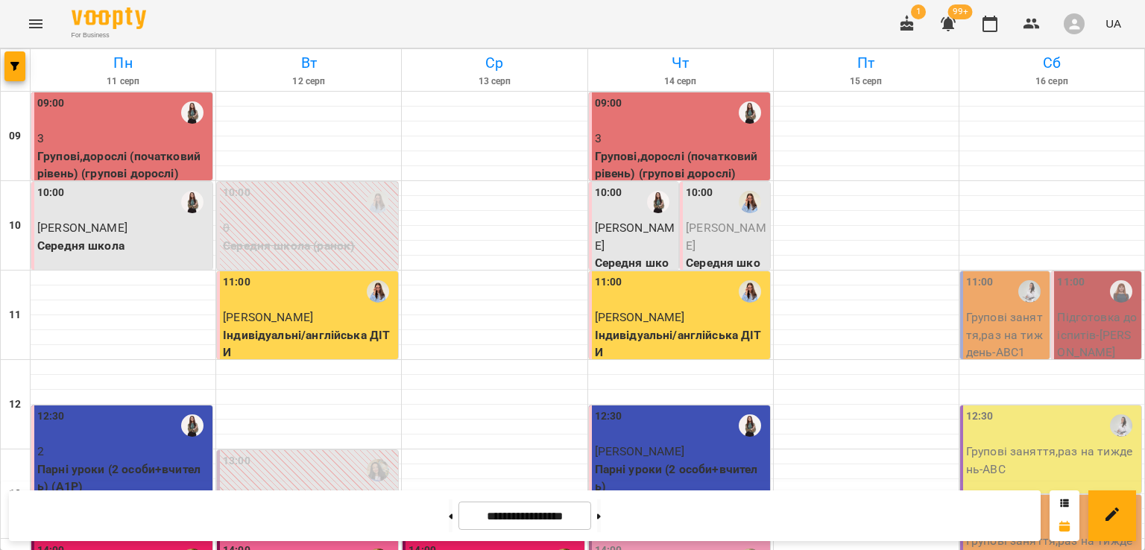
scroll to position [593, 0]
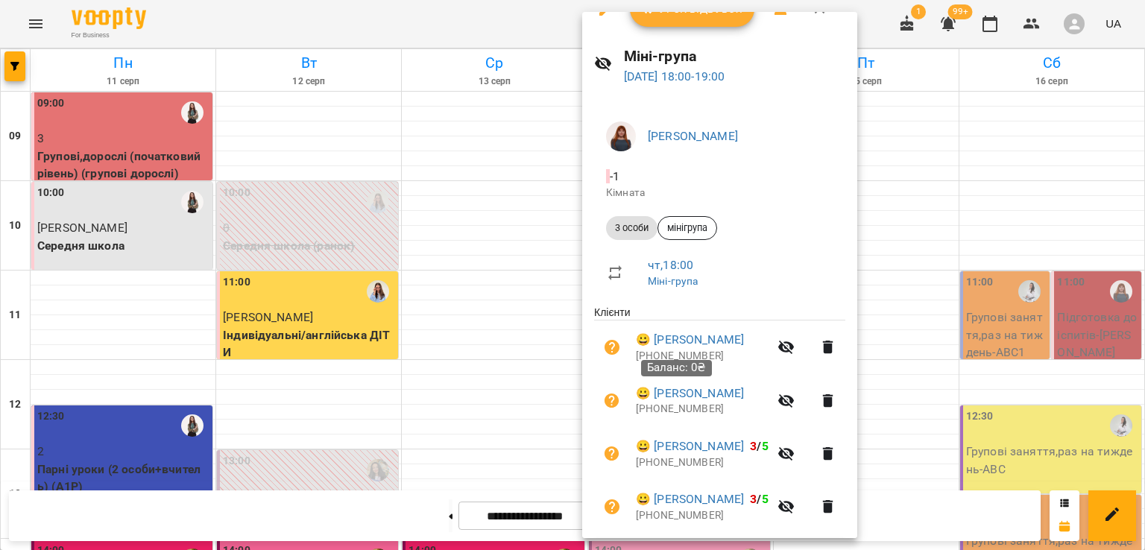
scroll to position [0, 0]
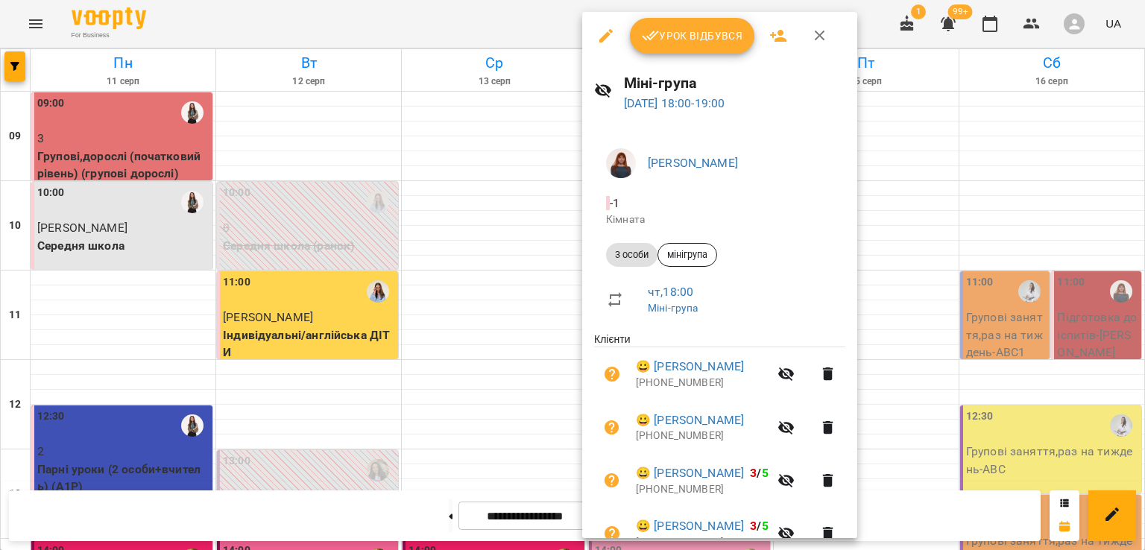
click at [670, 34] on span "Урок відбувся" at bounding box center [692, 36] width 101 height 18
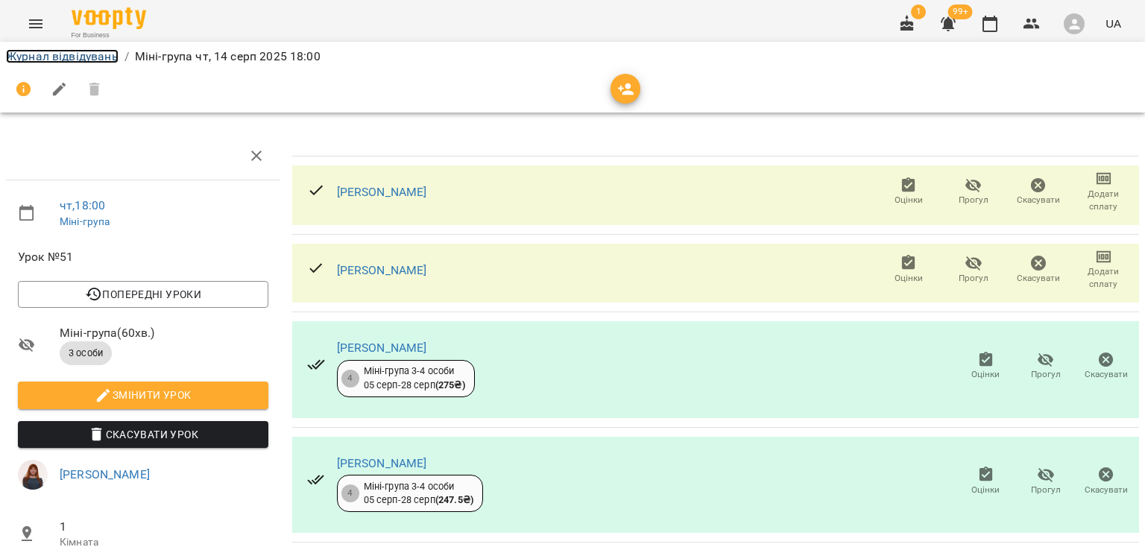
click at [67, 55] on link "Журнал відвідувань" at bounding box center [62, 56] width 113 height 14
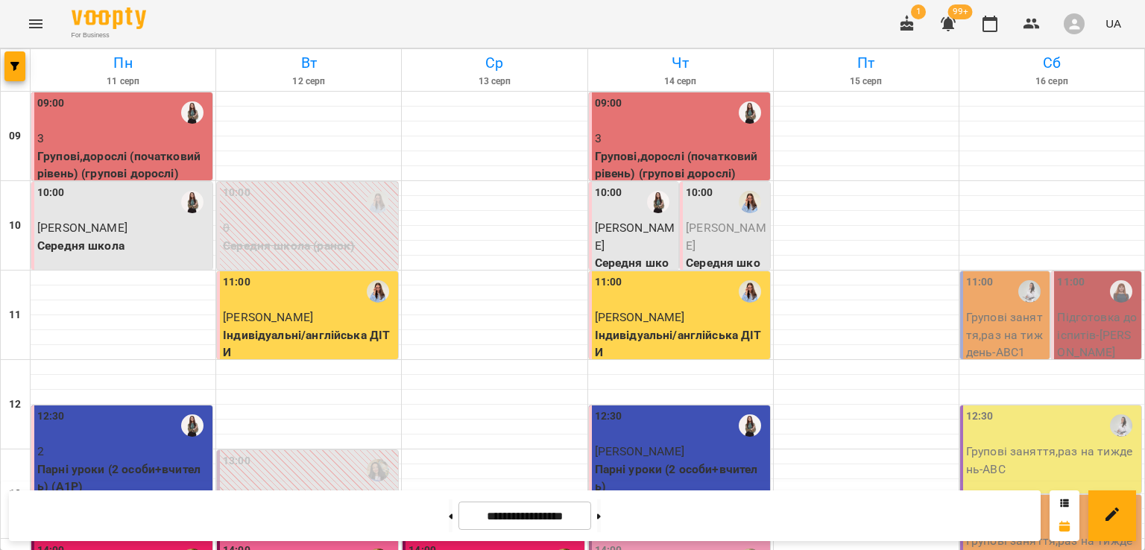
scroll to position [295, 0]
click at [641, 461] on p "Парні уроки (2 особи+вчитель)" at bounding box center [681, 478] width 172 height 35
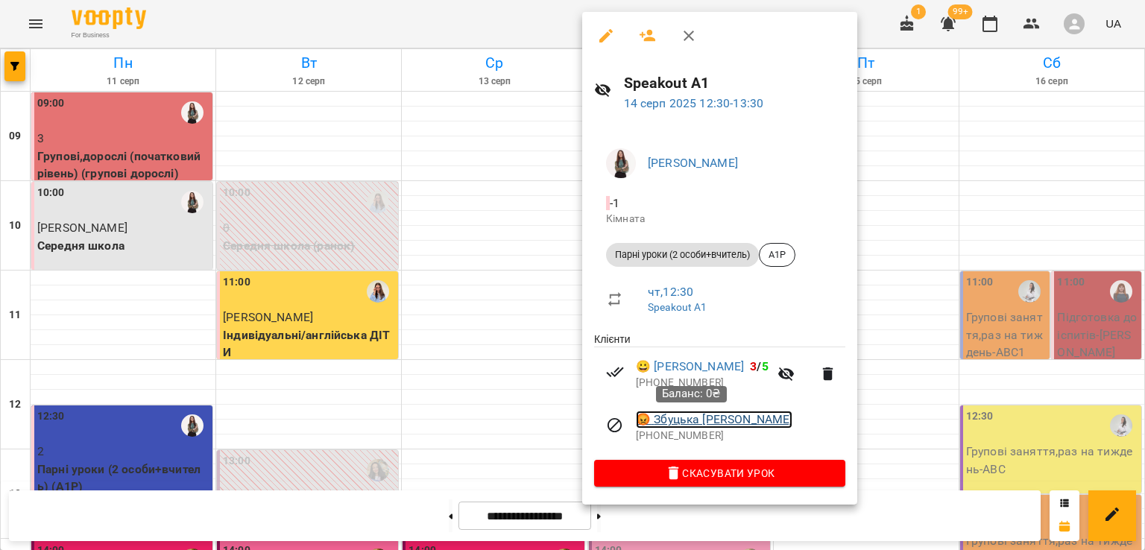
click at [708, 427] on link "😡 Збуцька [PERSON_NAME]" at bounding box center [714, 420] width 157 height 18
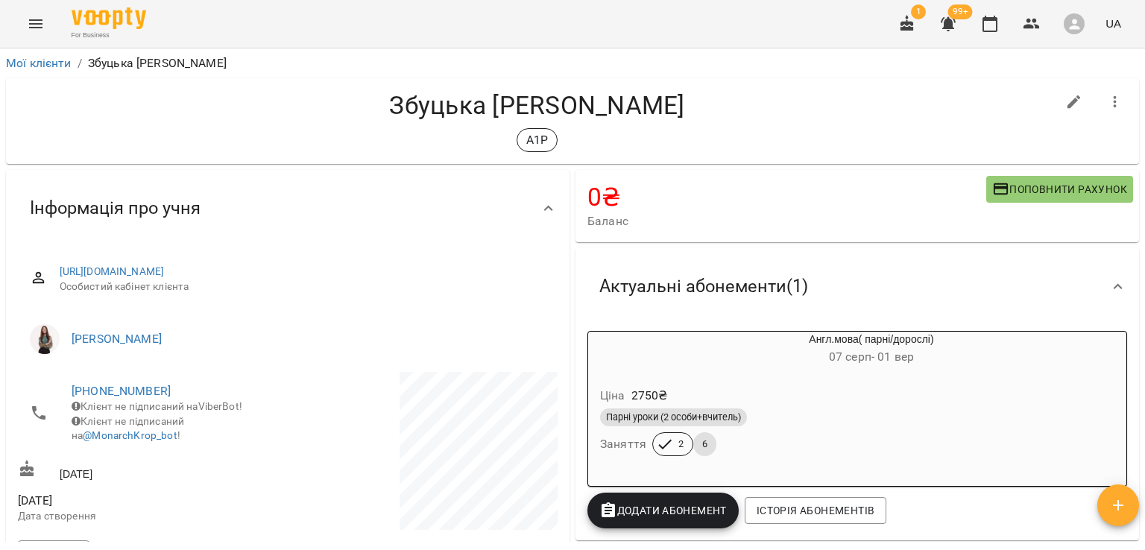
click at [761, 374] on div "Ціна 2750 ₴ Парні уроки (2 особи+вчитель) Заняття 2 6" at bounding box center [835, 424] width 501 height 107
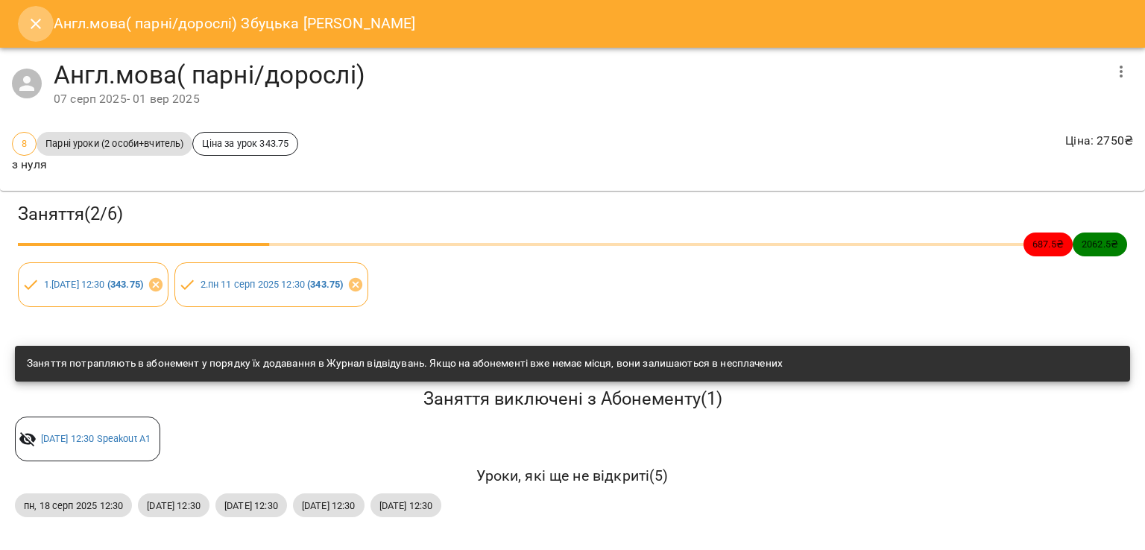
click at [36, 22] on icon "Close" at bounding box center [36, 24] width 10 height 10
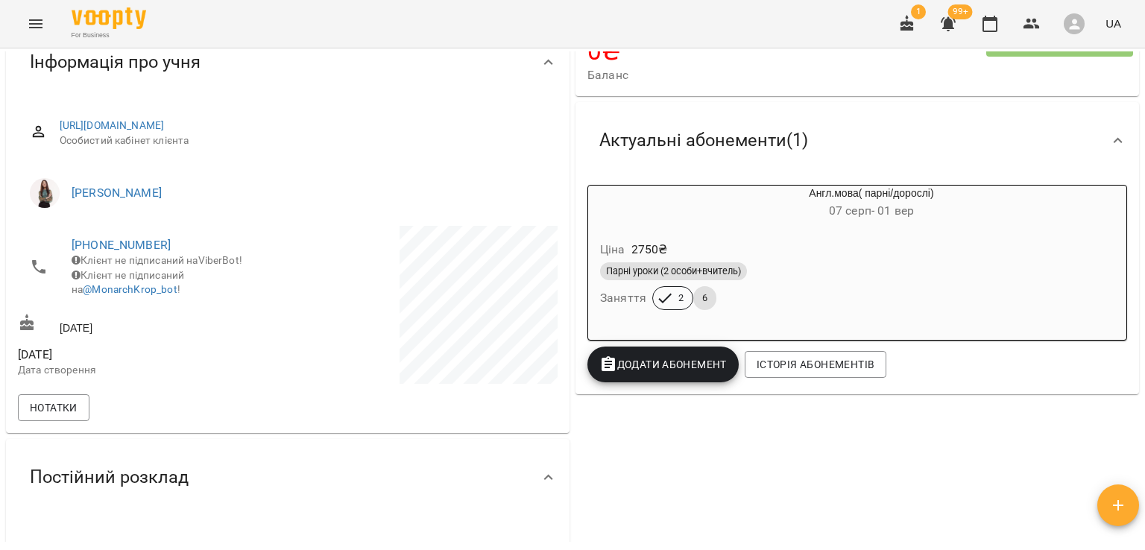
scroll to position [298, 0]
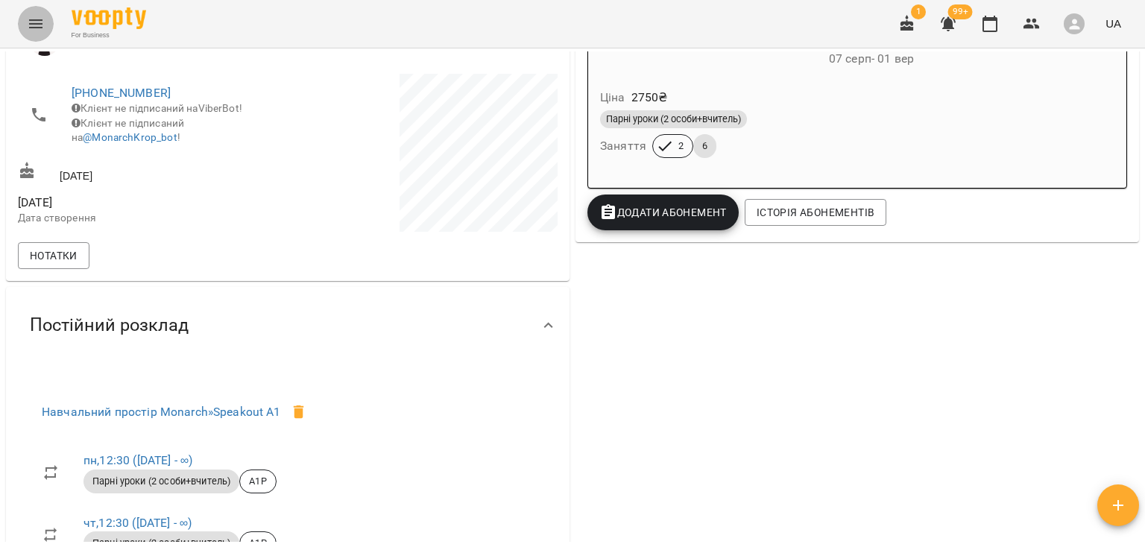
click at [30, 22] on icon "Menu" at bounding box center [36, 24] width 18 height 18
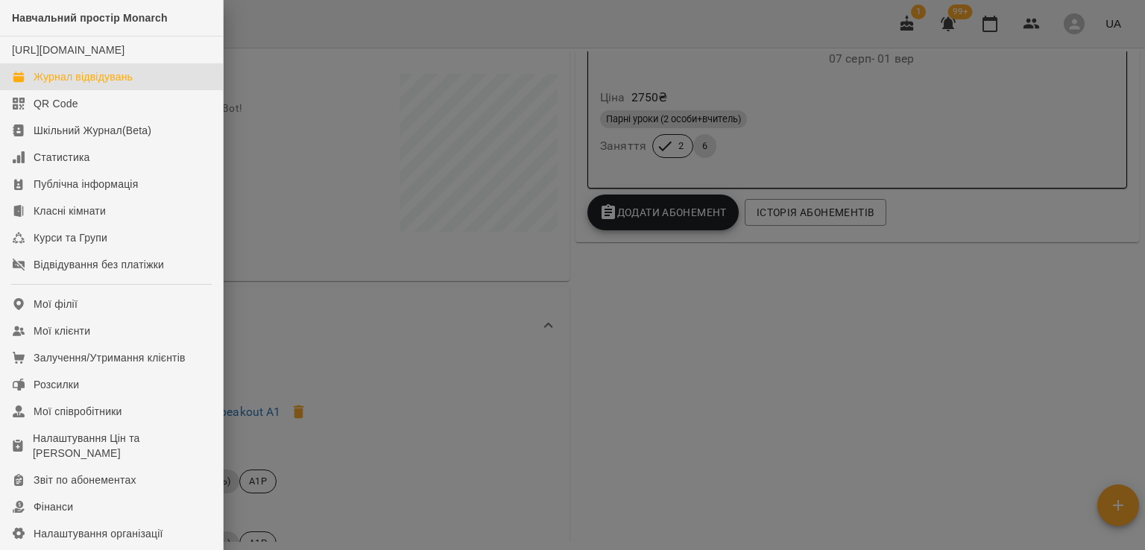
click at [57, 84] on div "Журнал відвідувань" at bounding box center [83, 76] width 99 height 15
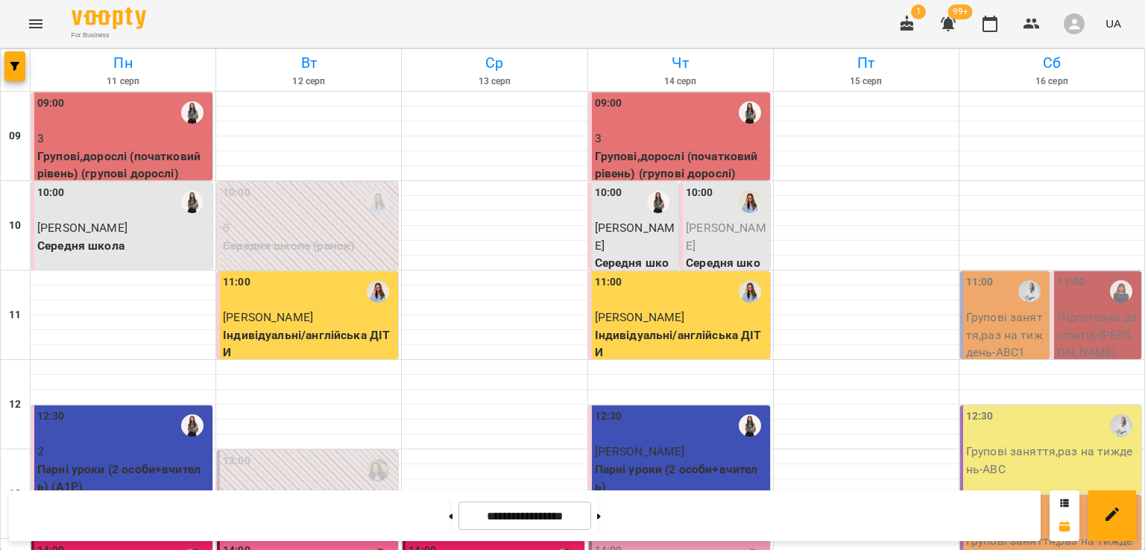
scroll to position [224, 0]
click at [652, 461] on p "Парні уроки (2 особи+вчитель)" at bounding box center [681, 478] width 172 height 35
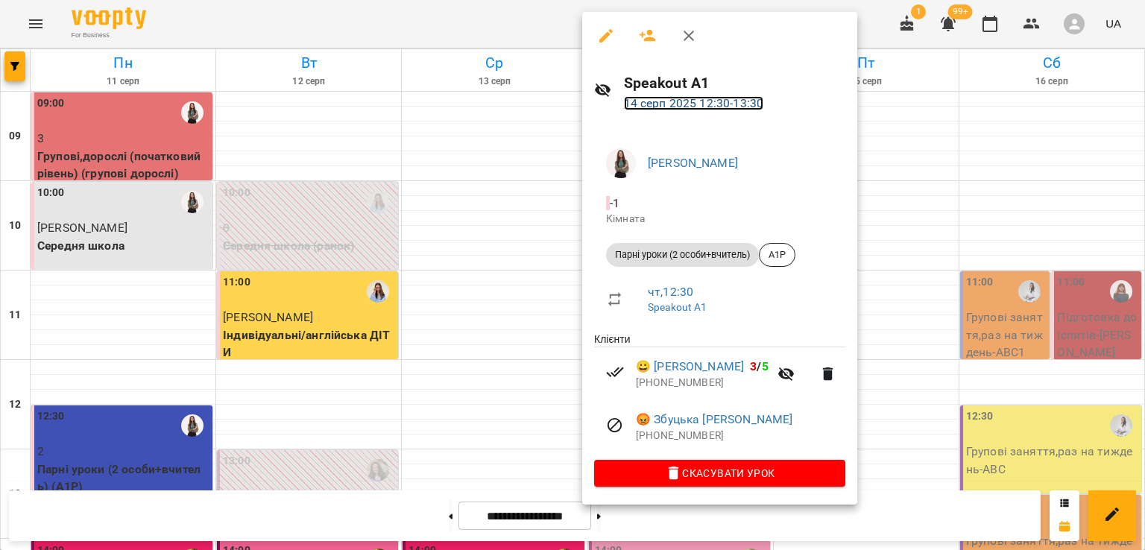
click at [686, 100] on link "[DATE] 12:30 - 13:30" at bounding box center [694, 103] width 140 height 14
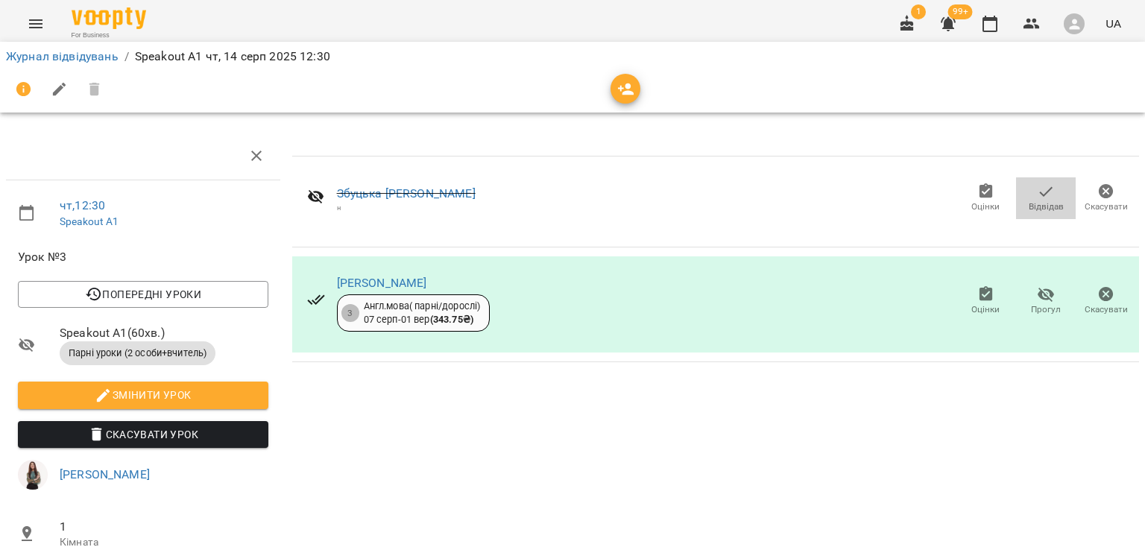
click at [1039, 204] on span "Відвідав" at bounding box center [1046, 207] width 35 height 13
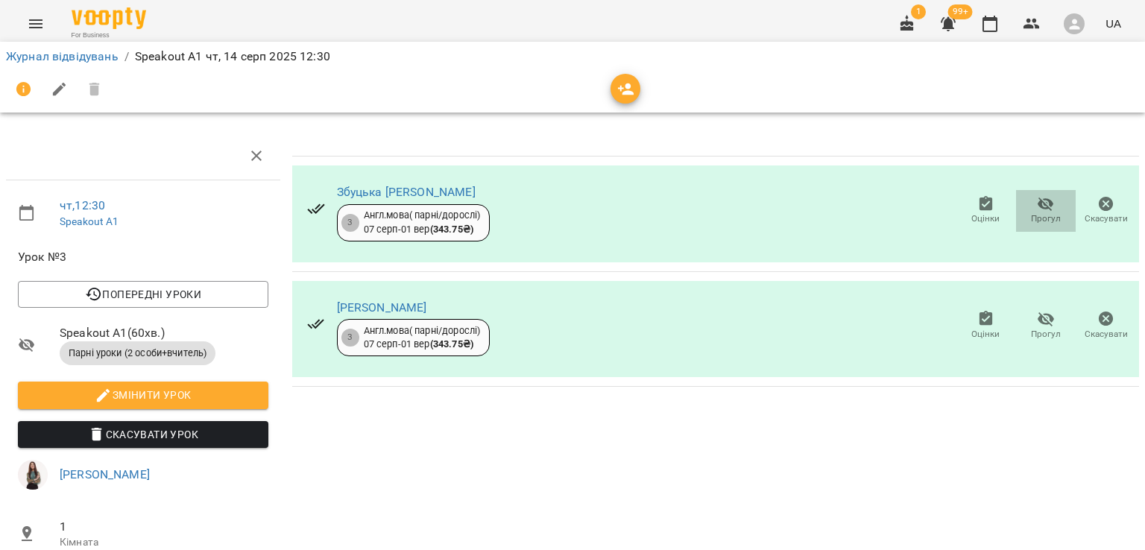
click at [1038, 209] on icon "button" at bounding box center [1046, 205] width 16 height 14
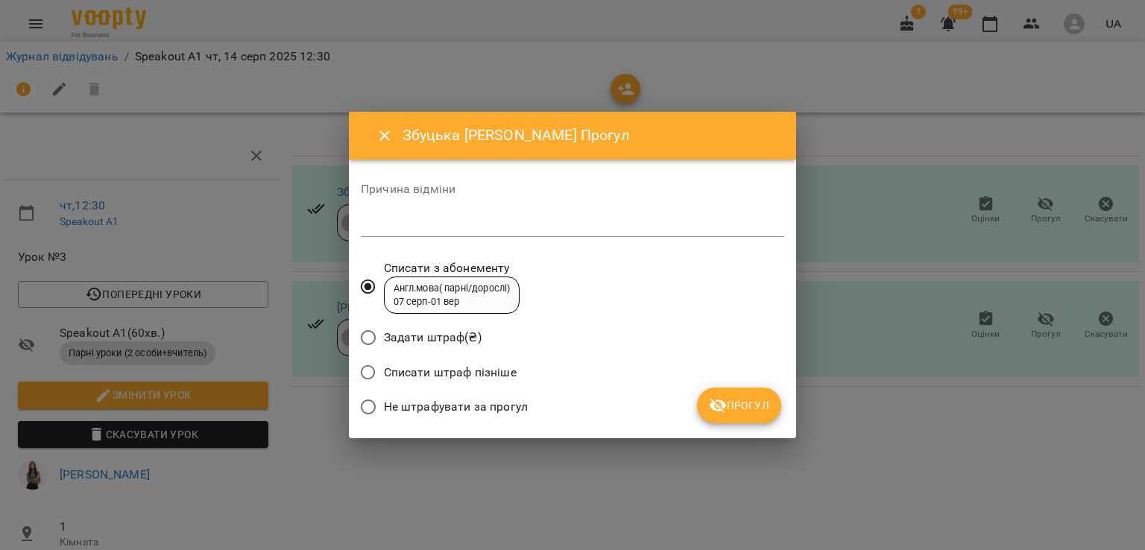
click at [418, 226] on textarea at bounding box center [573, 225] width 424 height 14
type textarea "*"
click at [732, 409] on span "Прогул" at bounding box center [739, 406] width 60 height 18
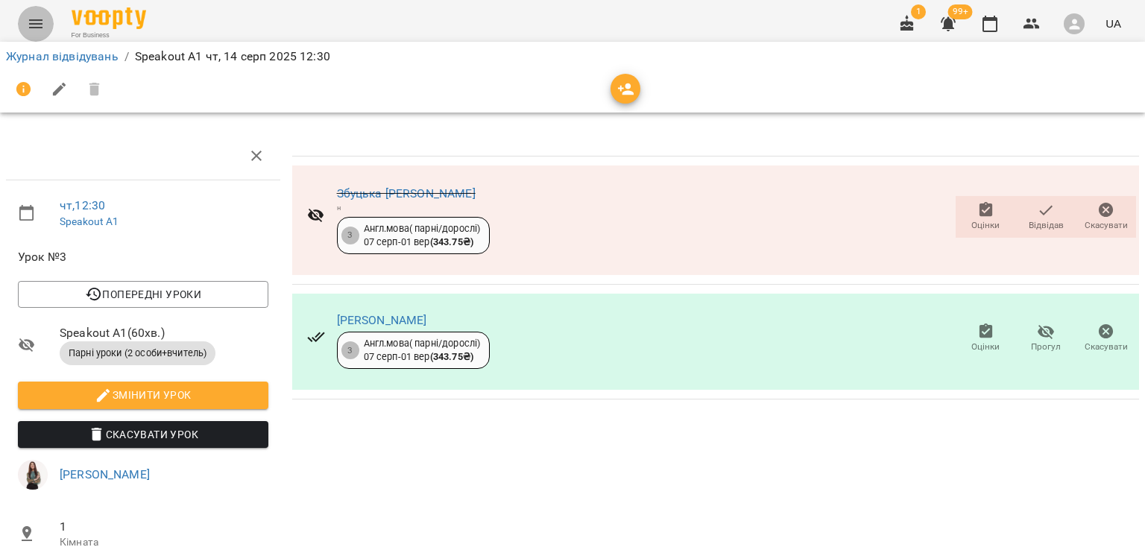
click at [39, 34] on button "Menu" at bounding box center [36, 24] width 36 height 36
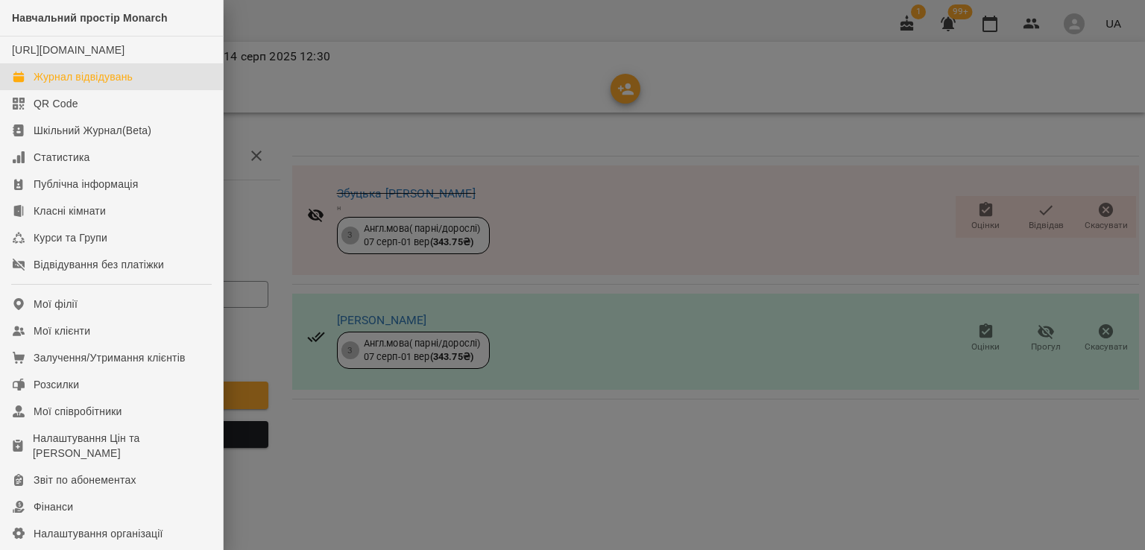
click at [60, 84] on div "Журнал відвідувань" at bounding box center [83, 76] width 99 height 15
